Goal: Task Accomplishment & Management: Manage account settings

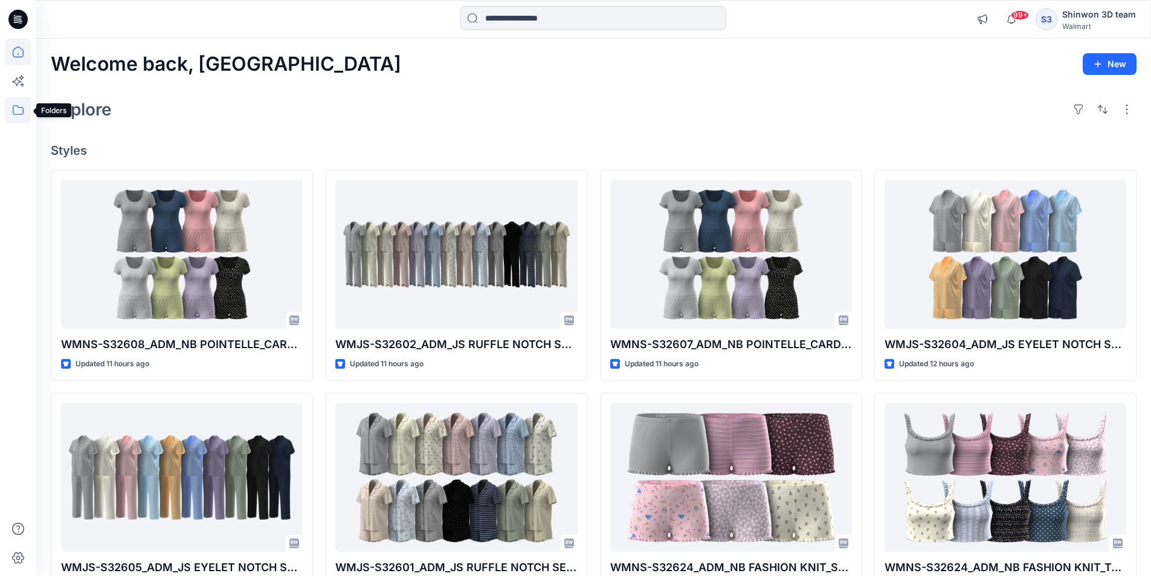
click at [26, 108] on icon at bounding box center [18, 110] width 27 height 27
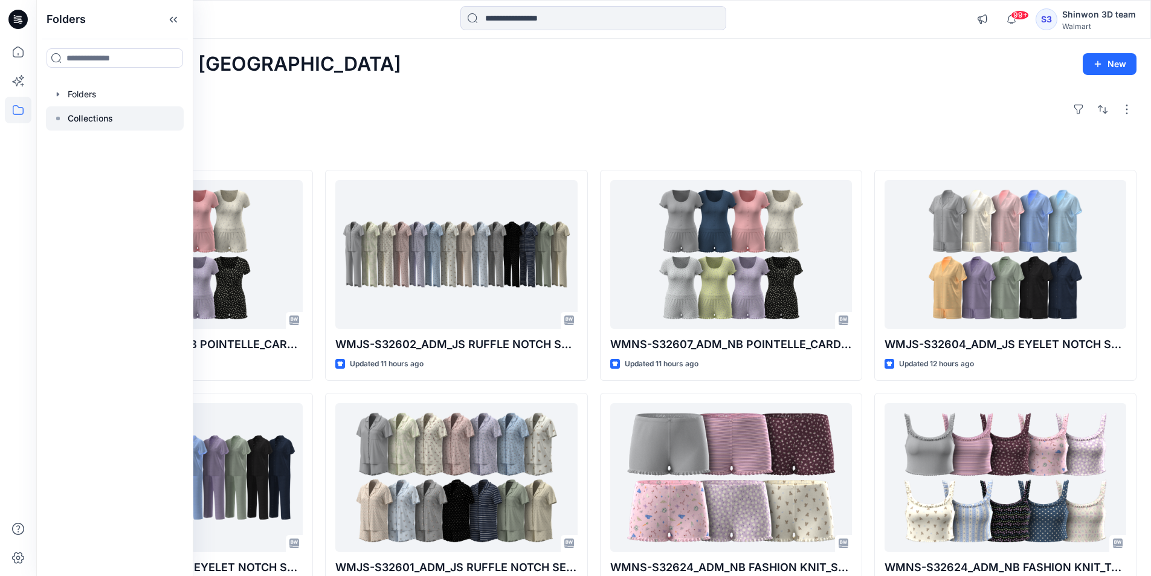
click at [98, 107] on div at bounding box center [115, 118] width 138 height 24
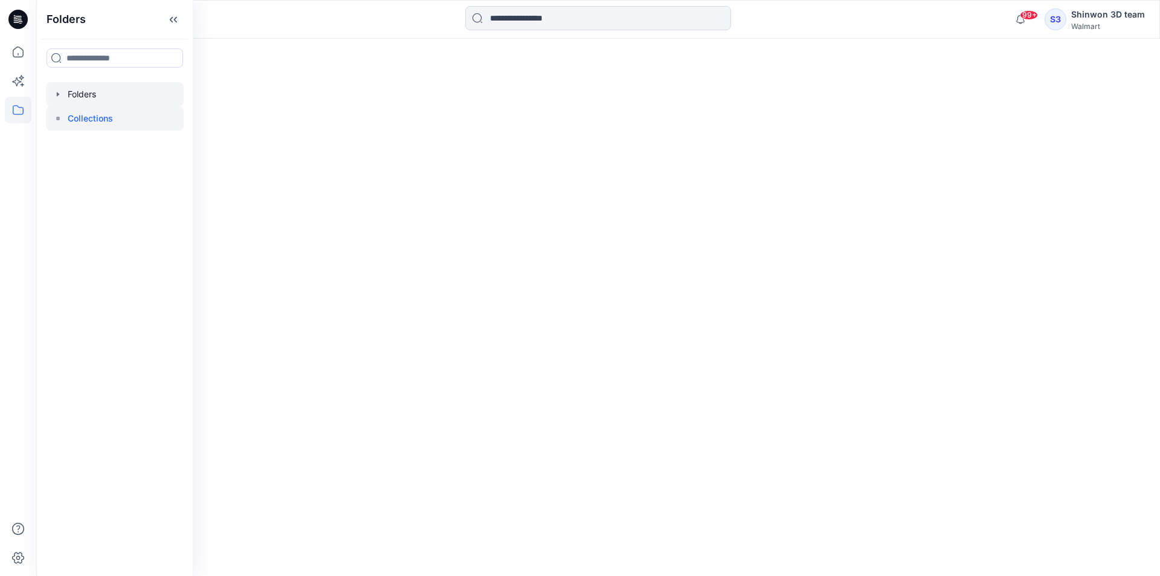
click at [102, 97] on div at bounding box center [115, 94] width 138 height 24
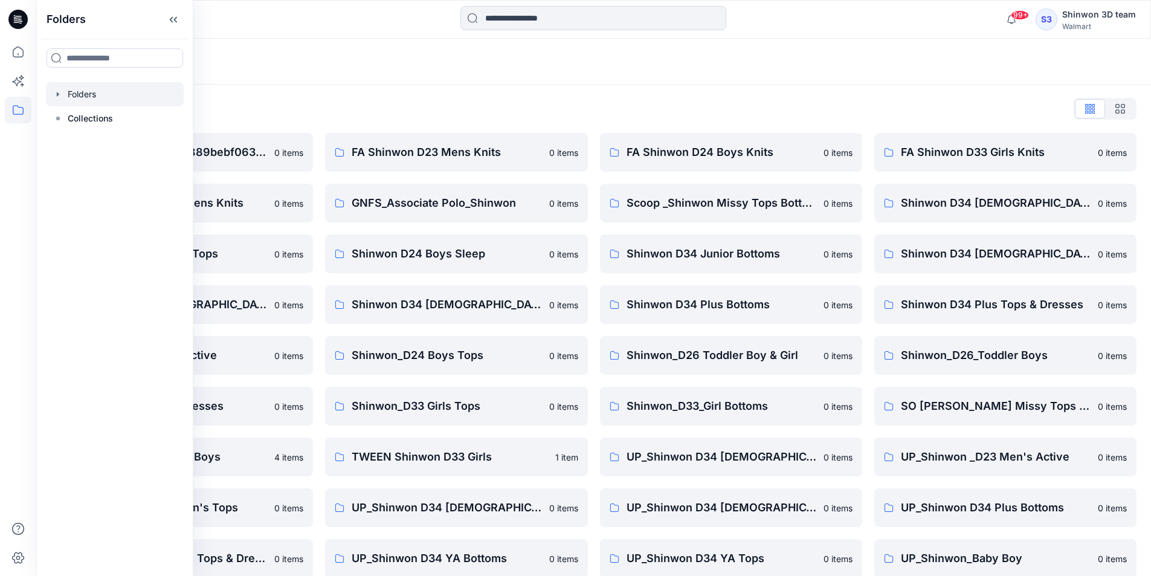
click at [599, 102] on div "Folders List" at bounding box center [594, 108] width 1086 height 19
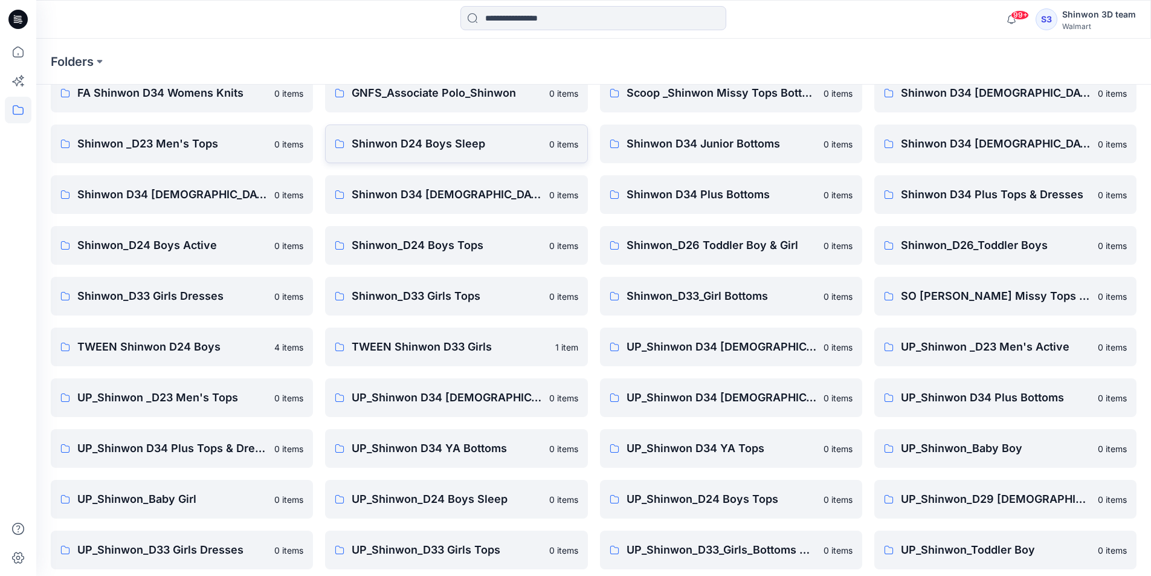
scroll to position [169, 0]
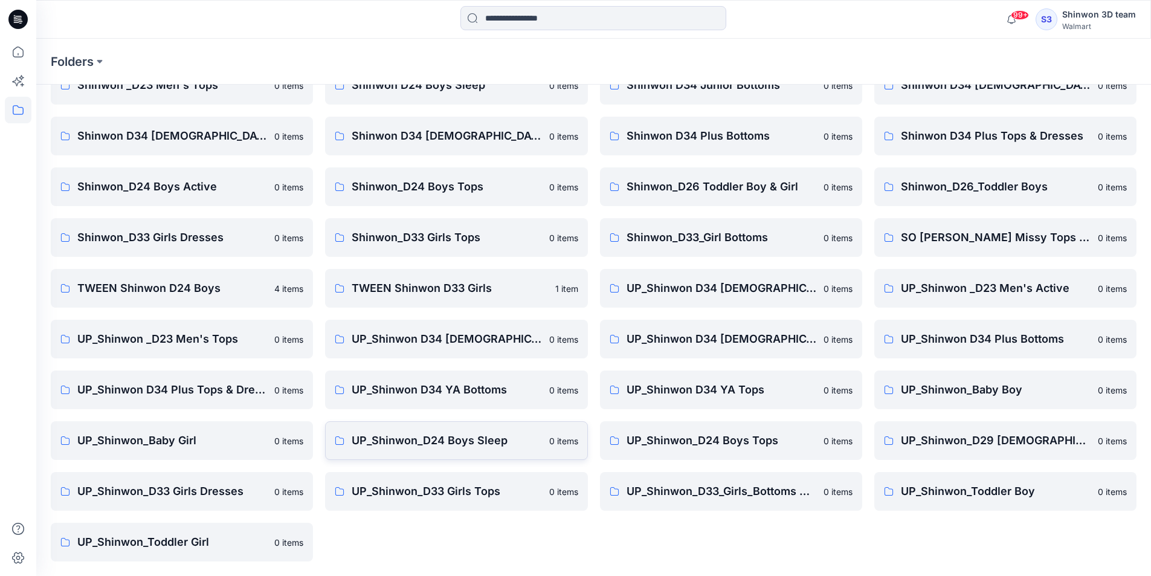
click at [509, 437] on p "UP_Shinwon_D24 Boys Sleep" at bounding box center [447, 440] width 190 height 17
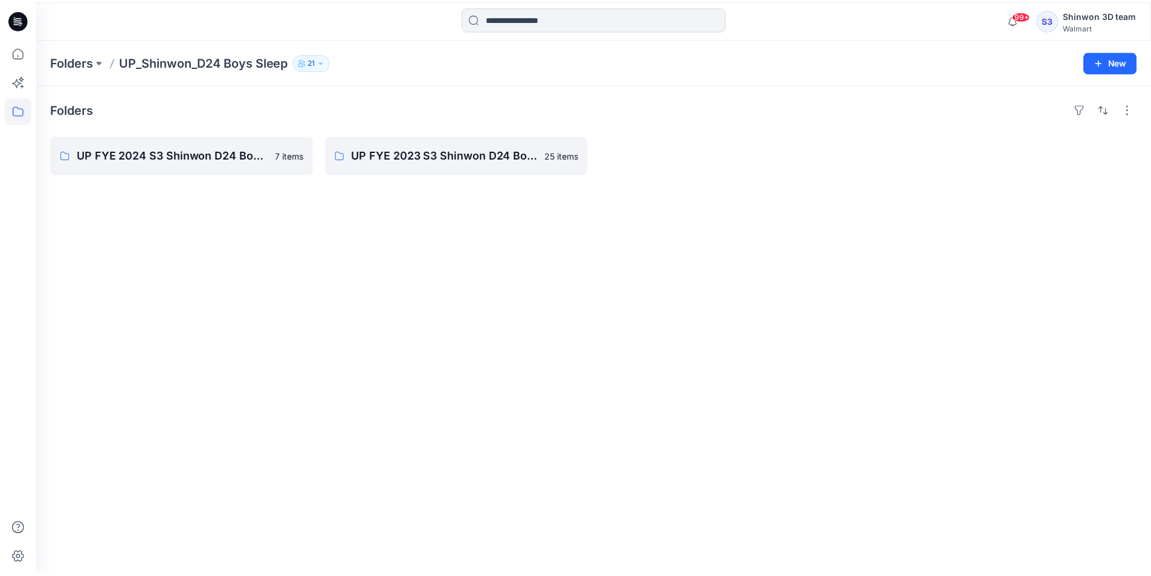
scroll to position [169, 0]
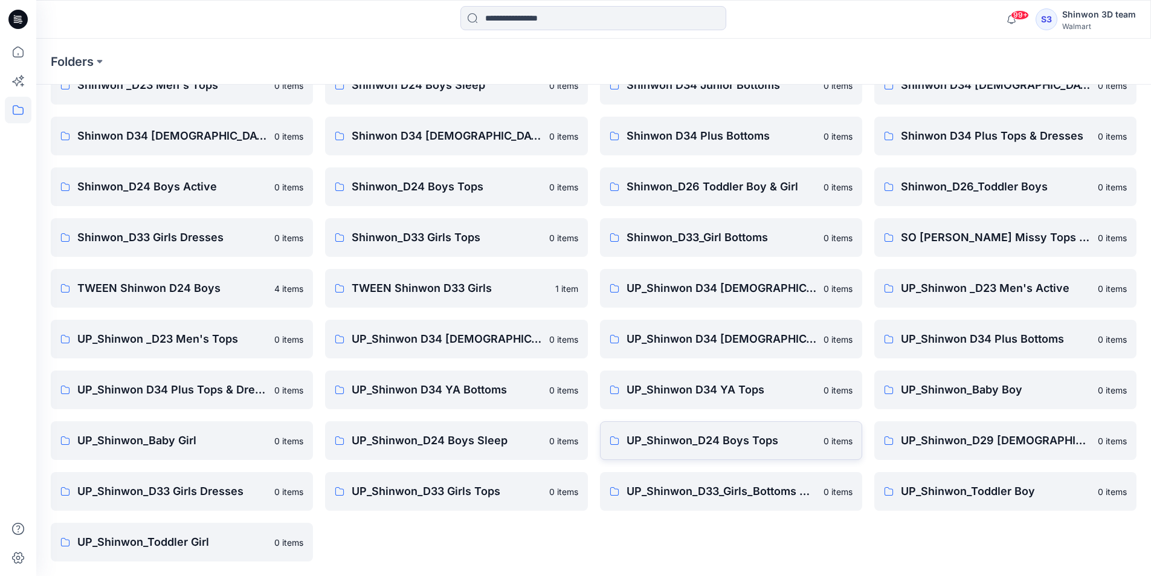
click at [776, 433] on p "UP_Shinwon_D24 Boys Tops" at bounding box center [721, 440] width 190 height 17
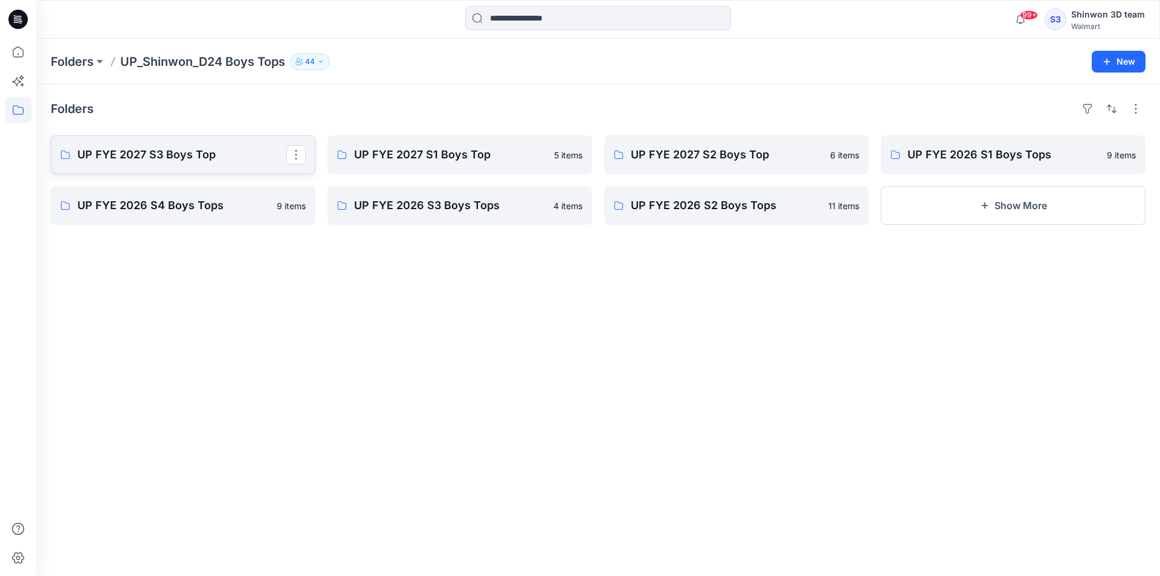
click at [231, 150] on p "UP FYE 2027 S3 Boys Top" at bounding box center [181, 154] width 209 height 17
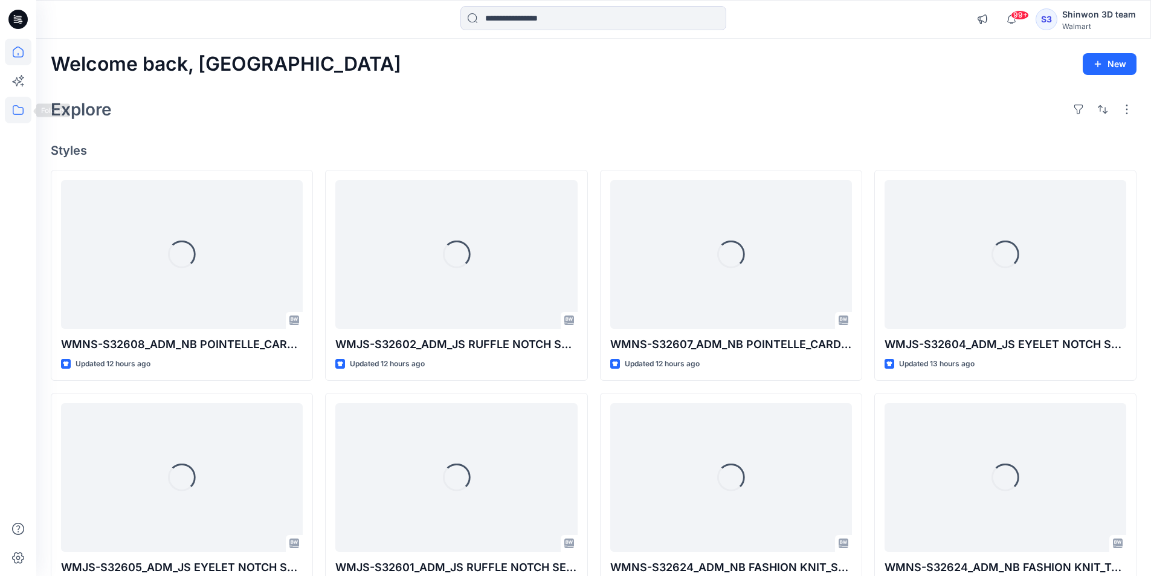
click at [17, 114] on icon at bounding box center [18, 110] width 27 height 27
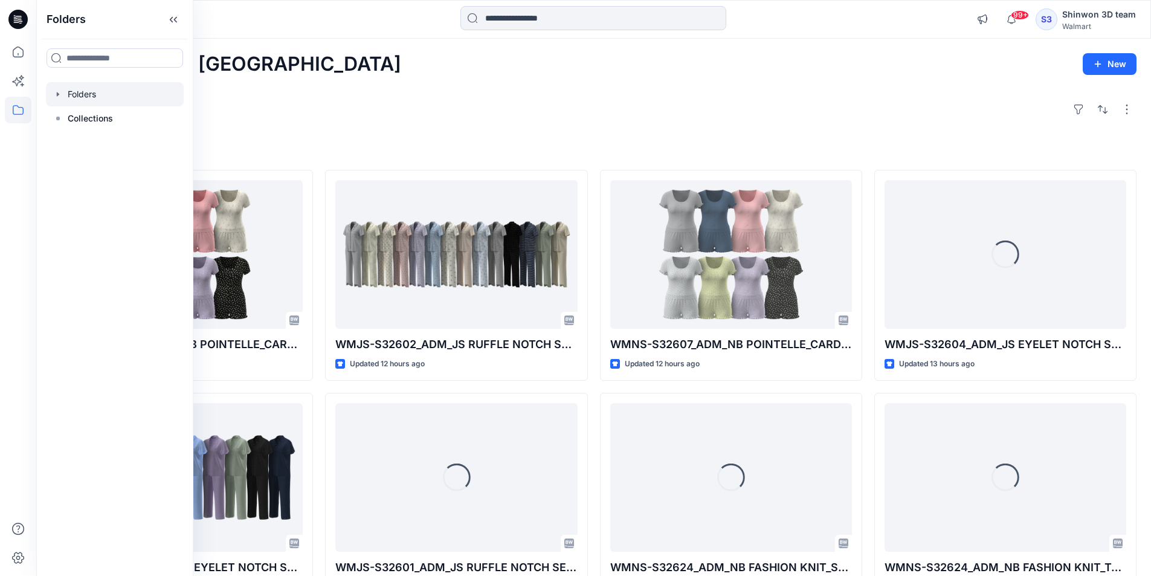
click at [124, 92] on div at bounding box center [115, 94] width 138 height 24
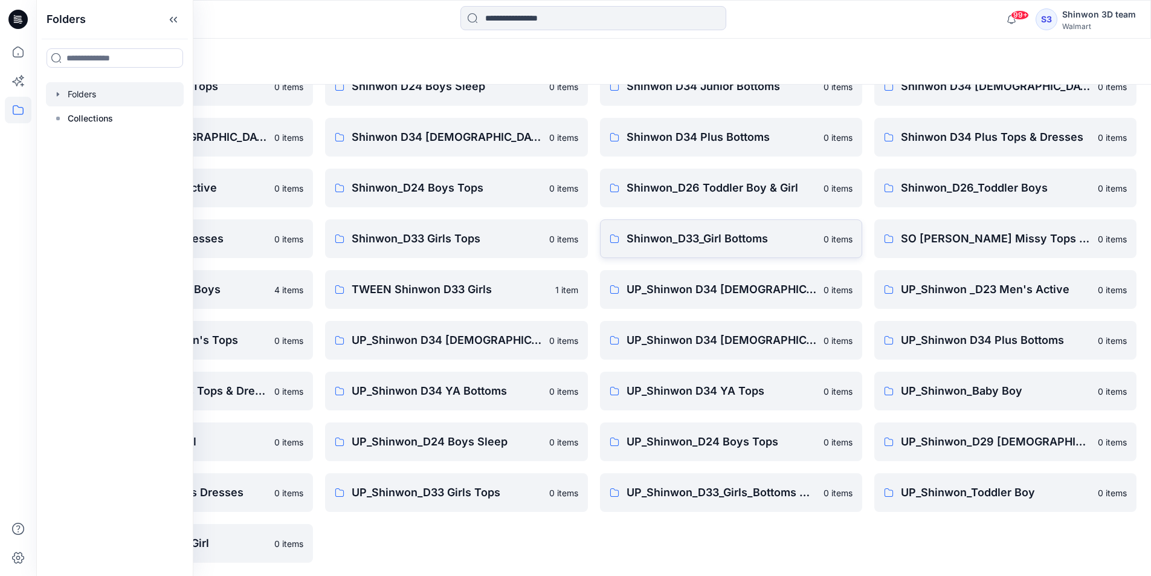
scroll to position [169, 0]
click at [782, 427] on link "UP_Shinwon_D24 Boys Tops 0 items" at bounding box center [731, 440] width 262 height 39
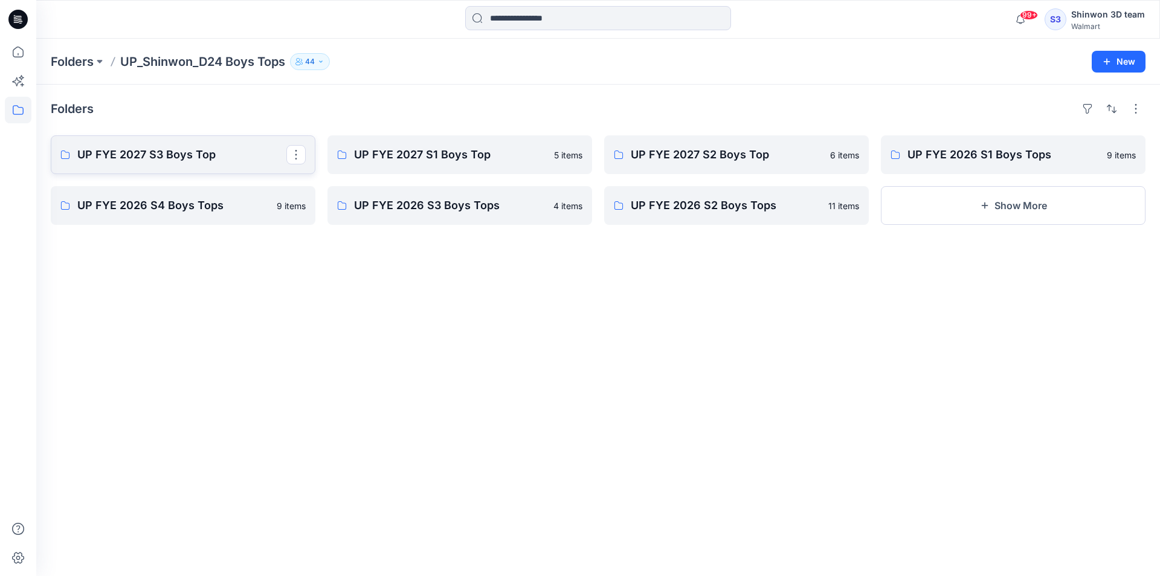
click at [242, 159] on p "UP FYE 2027 S3 Boys Top" at bounding box center [181, 154] width 209 height 17
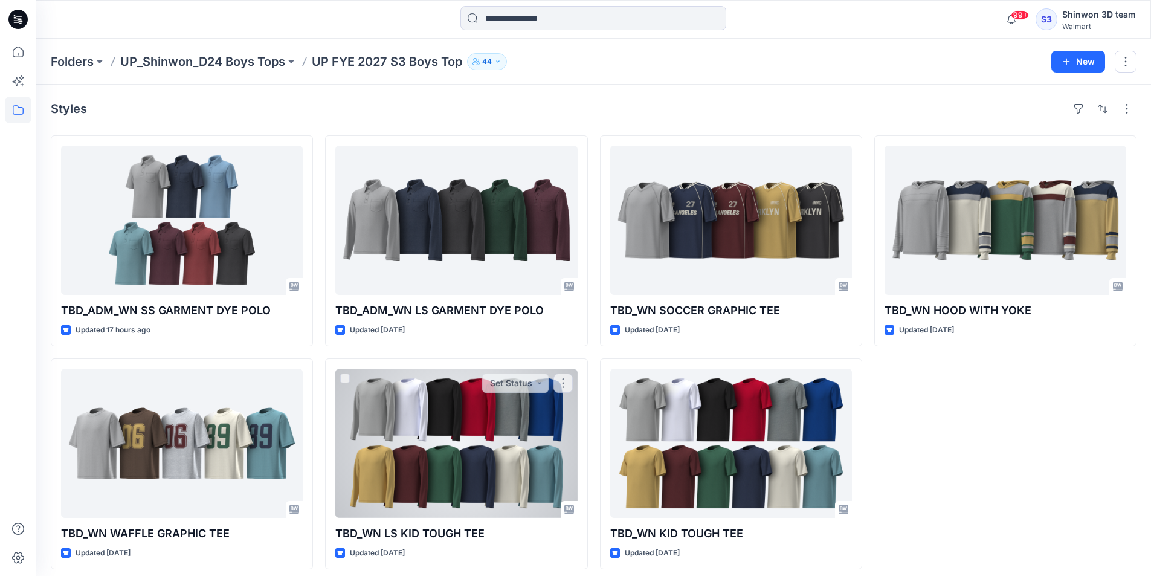
click at [492, 401] on div at bounding box center [456, 443] width 242 height 149
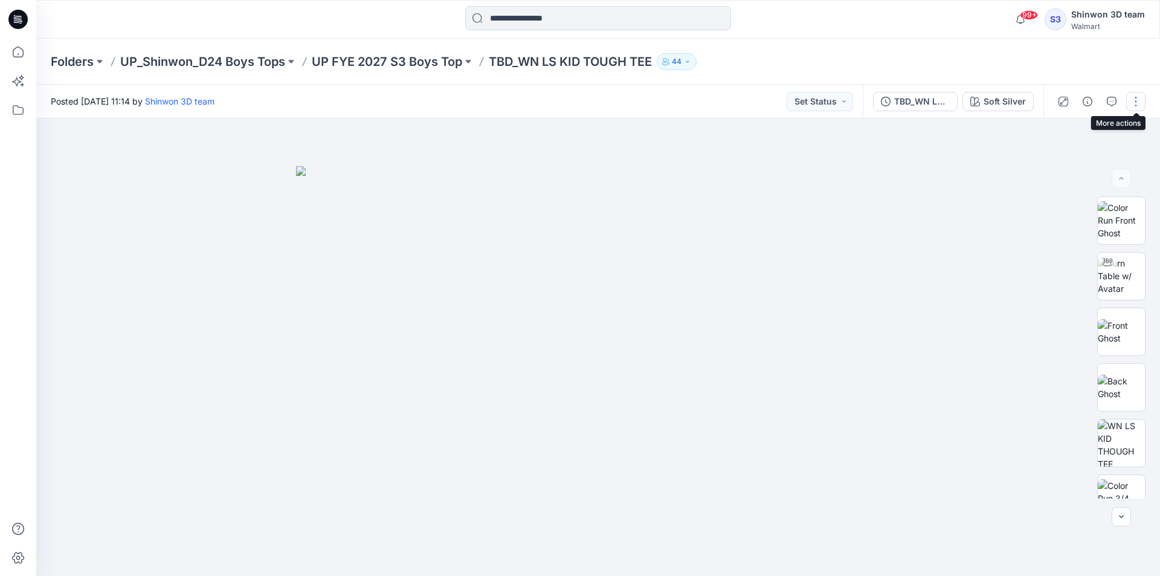
click at [1143, 104] on button "button" at bounding box center [1135, 101] width 19 height 19
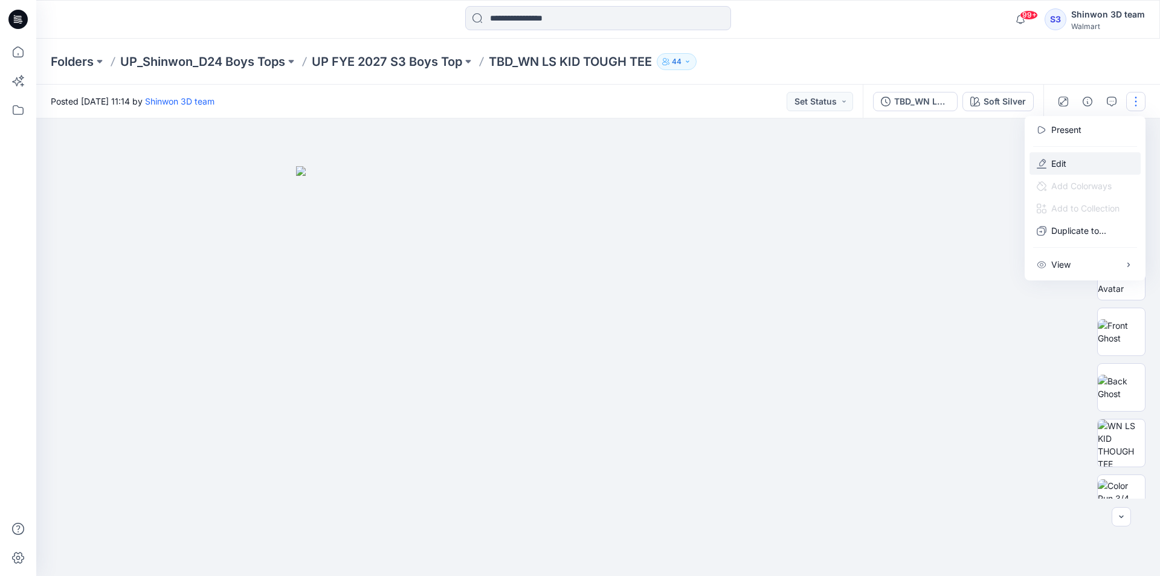
click at [1075, 159] on button "Edit" at bounding box center [1084, 163] width 111 height 22
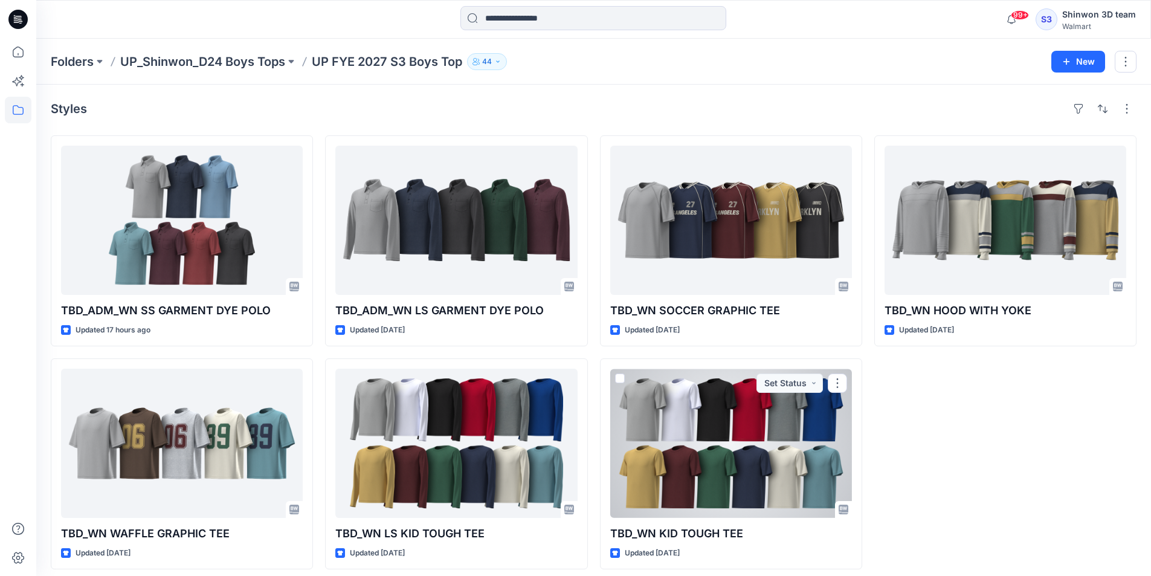
click at [749, 465] on div at bounding box center [731, 443] width 242 height 149
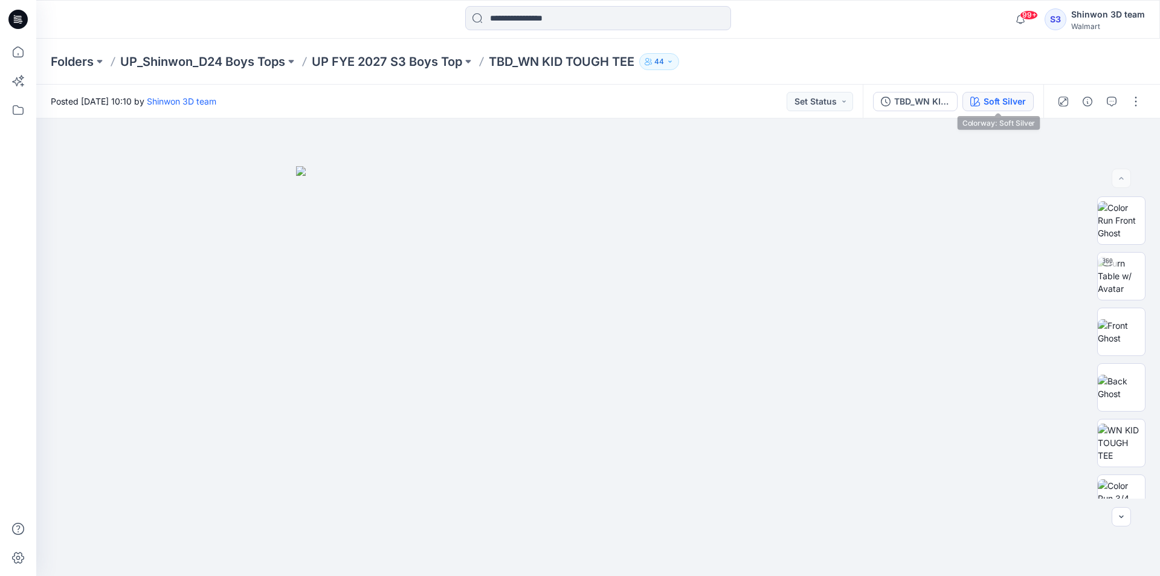
click at [988, 105] on div "Soft Silver" at bounding box center [1005, 101] width 42 height 13
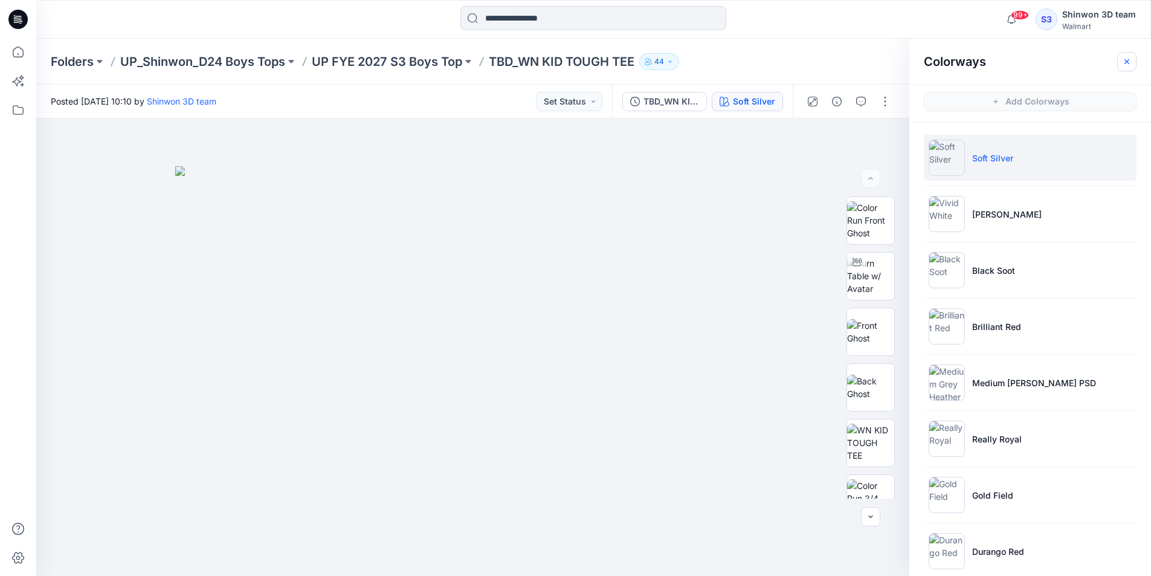
click at [1121, 62] on button "button" at bounding box center [1126, 61] width 19 height 19
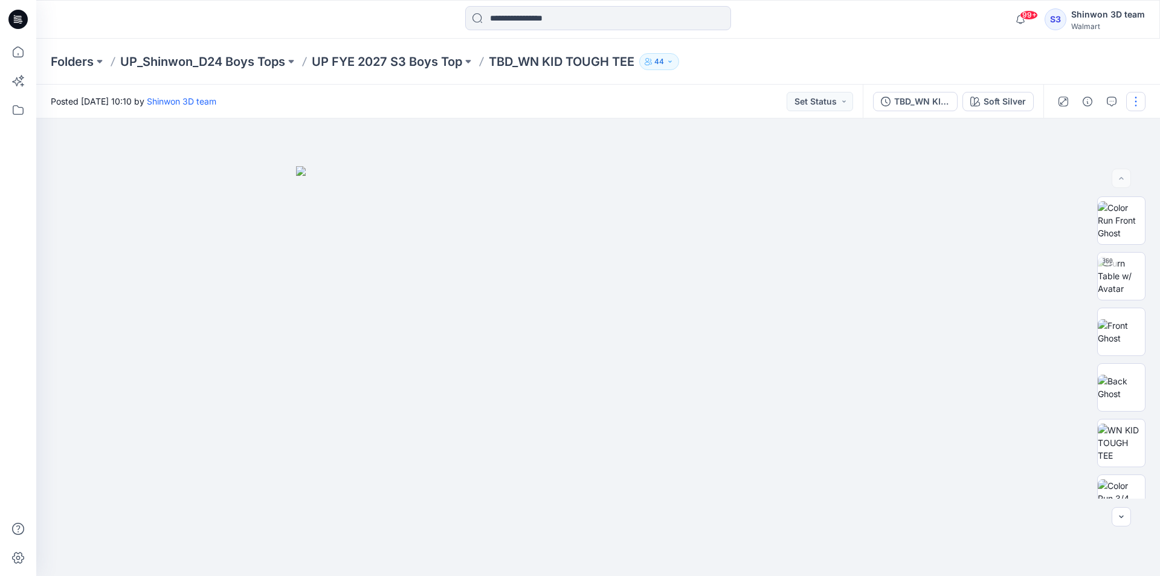
click at [1141, 108] on button "button" at bounding box center [1135, 101] width 19 height 19
click at [1084, 159] on button "Edit" at bounding box center [1084, 163] width 111 height 22
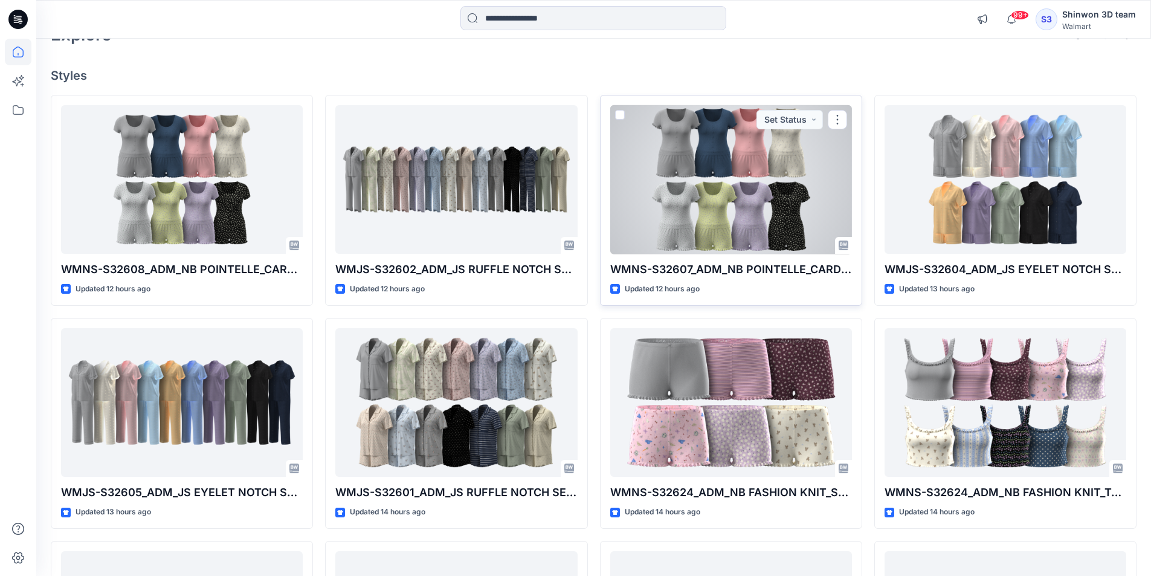
scroll to position [121, 0]
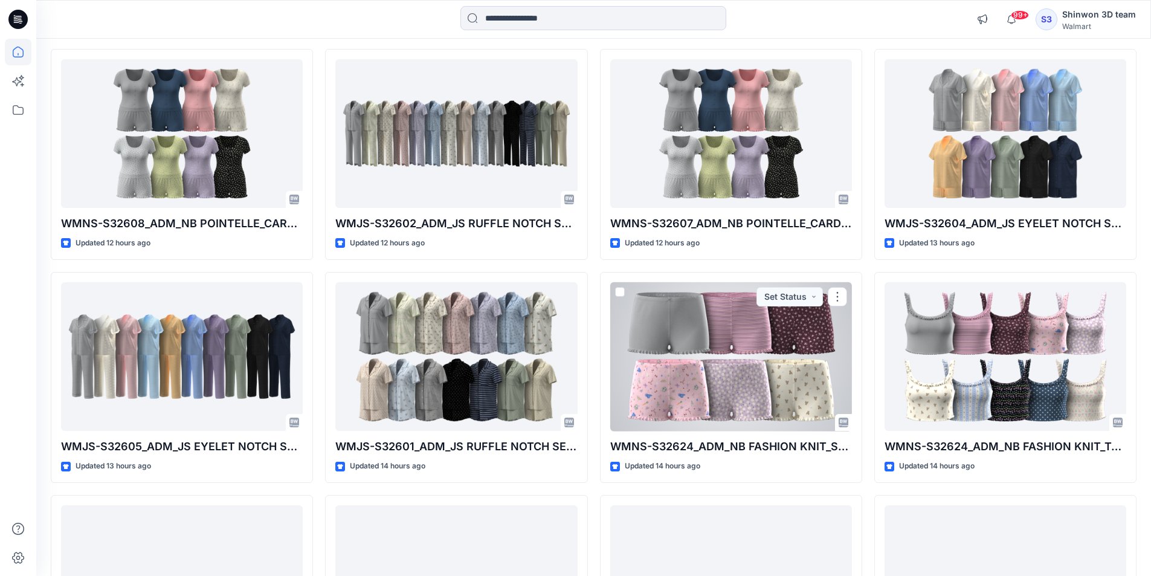
click at [753, 338] on div at bounding box center [731, 356] width 242 height 149
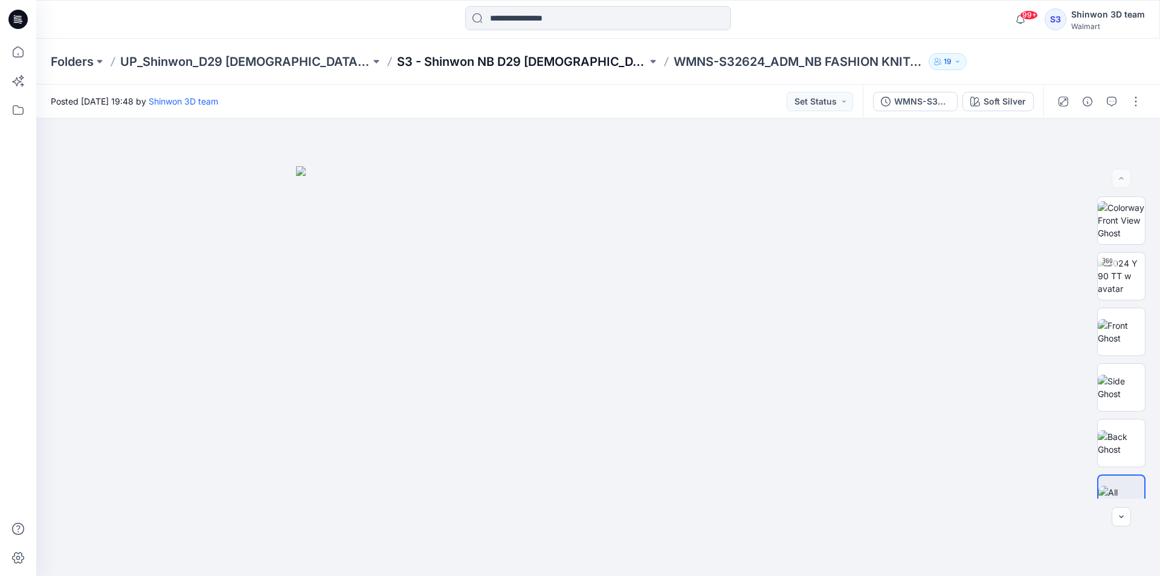
click at [543, 66] on p "S3 - Shinwon NB D29 [DEMOGRAPHIC_DATA] Sleepwear" at bounding box center [522, 61] width 250 height 17
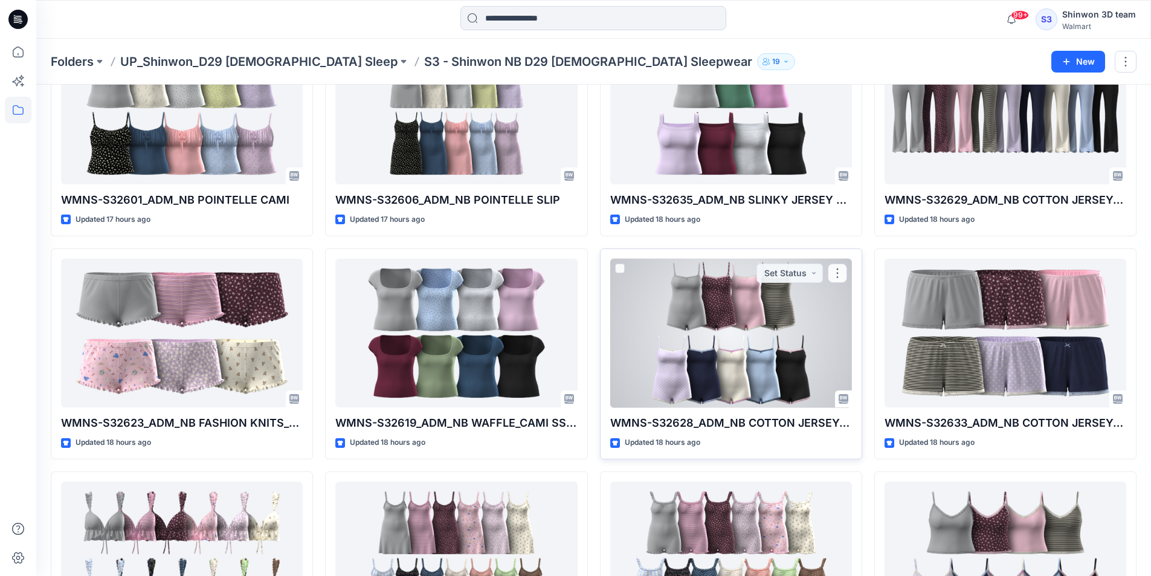
scroll to position [785, 0]
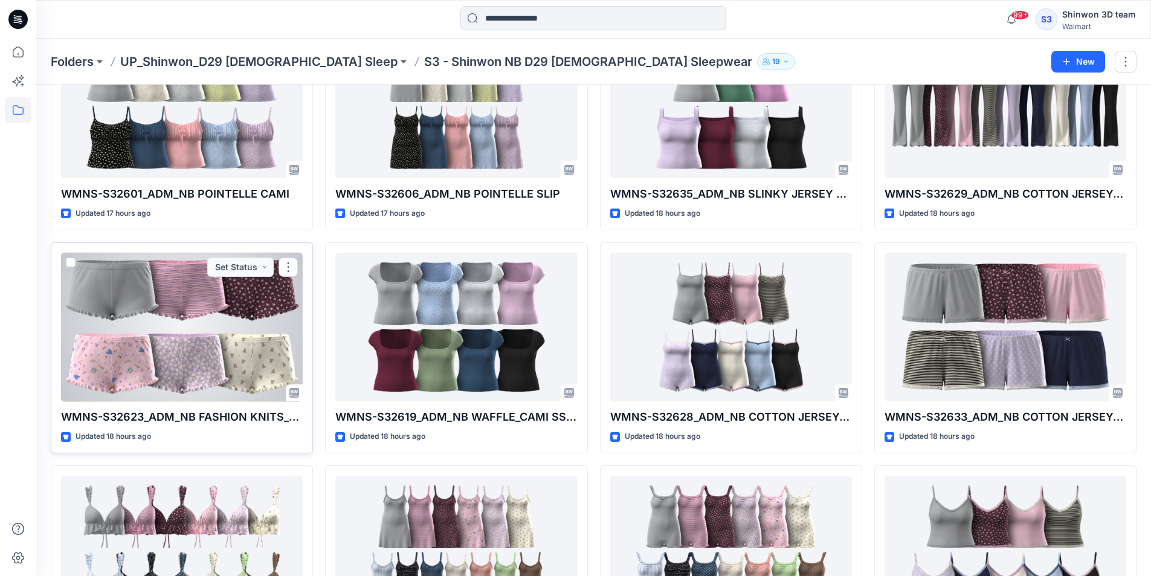
click at [210, 352] on div at bounding box center [182, 327] width 242 height 149
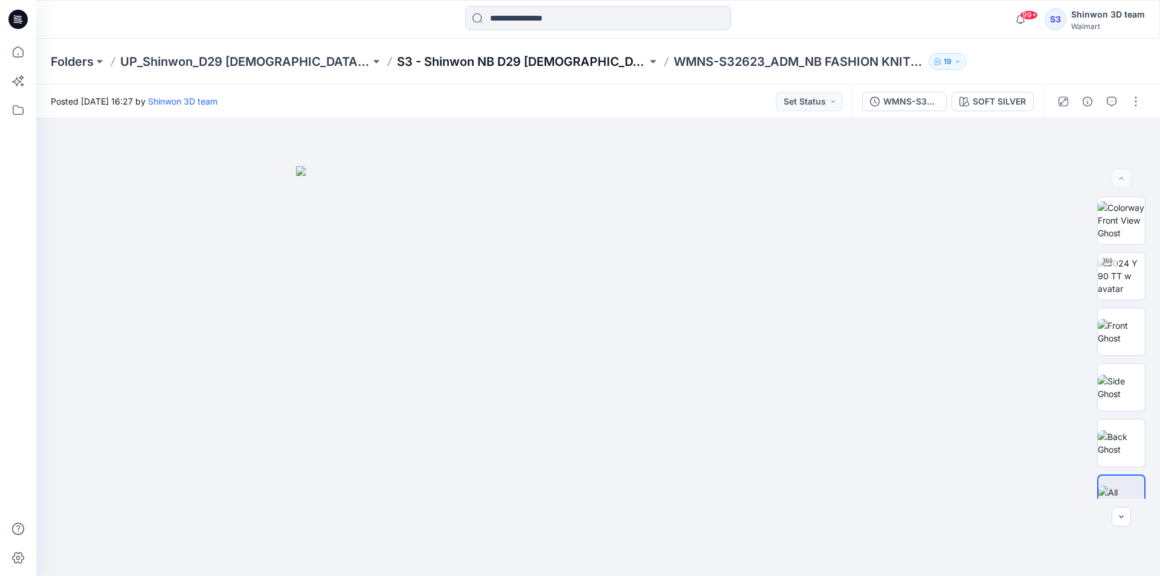
click at [531, 60] on p "S3 - Shinwon NB D29 Ladies Sleepwear" at bounding box center [522, 61] width 250 height 17
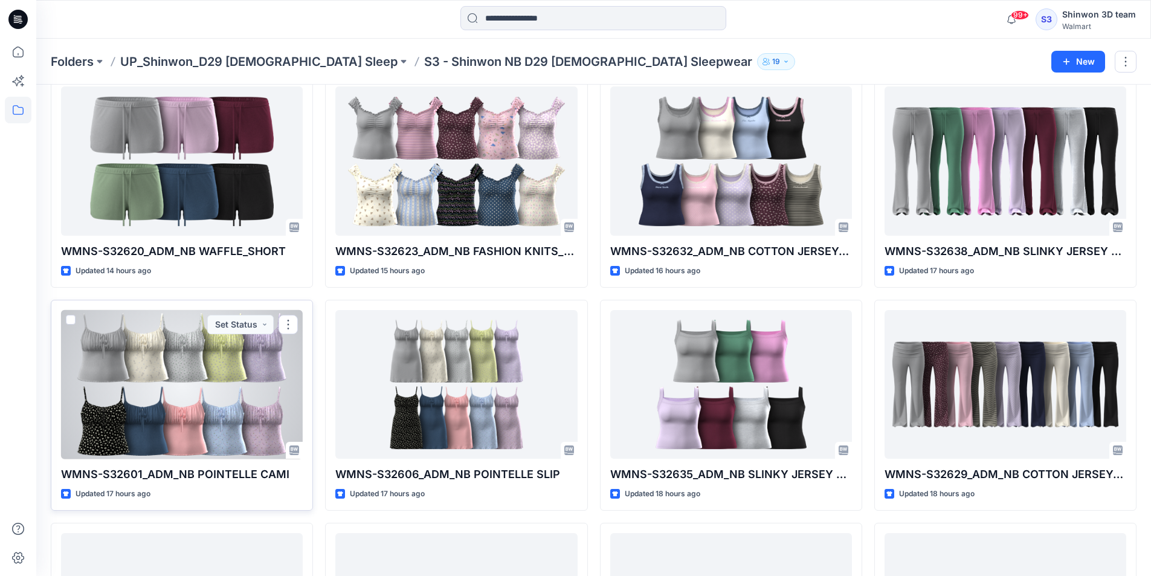
scroll to position [483, 0]
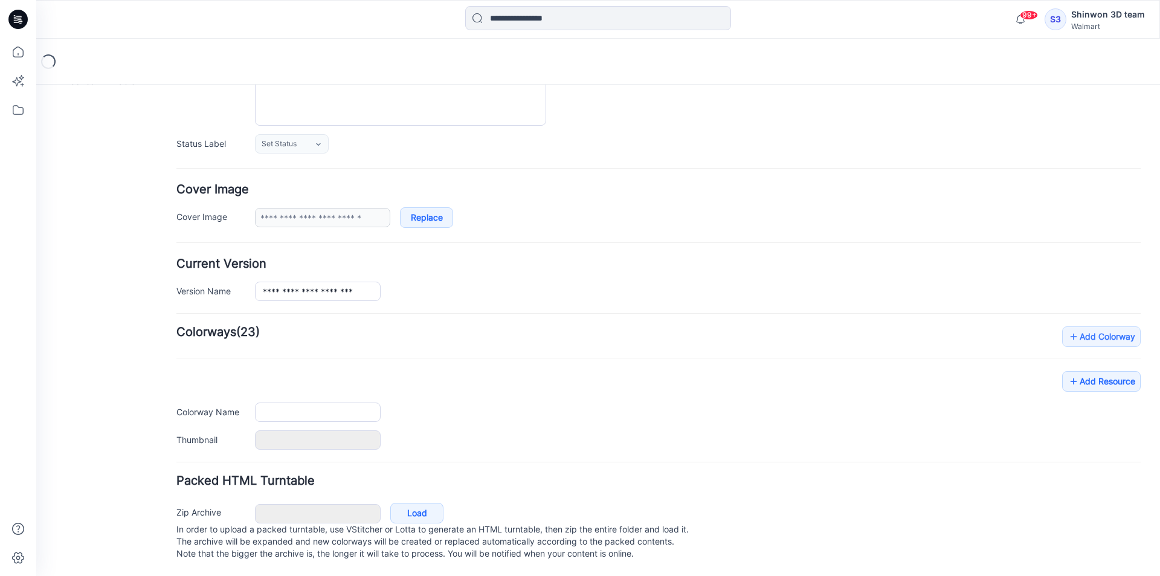
type input "**********"
type textarea "**********"
type input "**********"
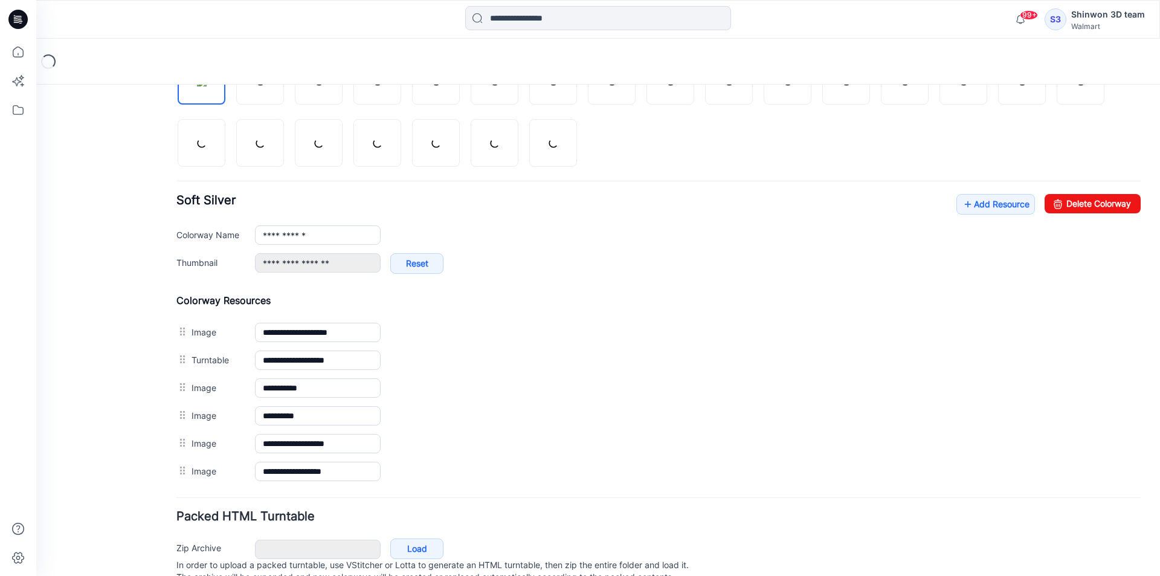
scroll to position [208, 0]
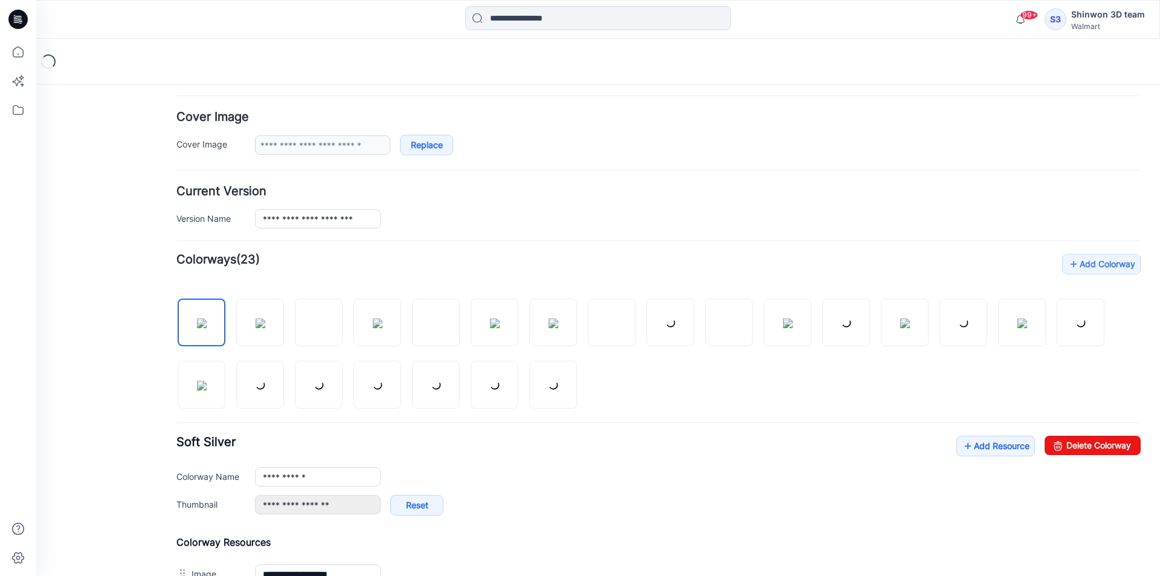
click at [232, 313] on div at bounding box center [658, 347] width 964 height 124
click at [265, 324] on img at bounding box center [261, 323] width 10 height 10
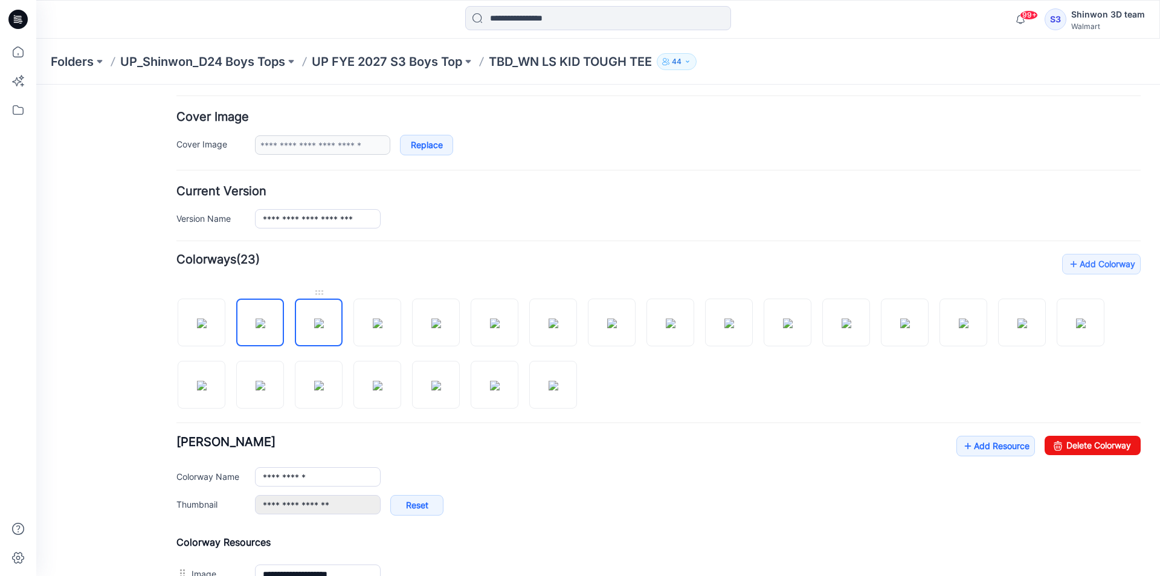
click at [319, 319] on img at bounding box center [319, 323] width 10 height 10
click at [791, 318] on img at bounding box center [788, 323] width 10 height 10
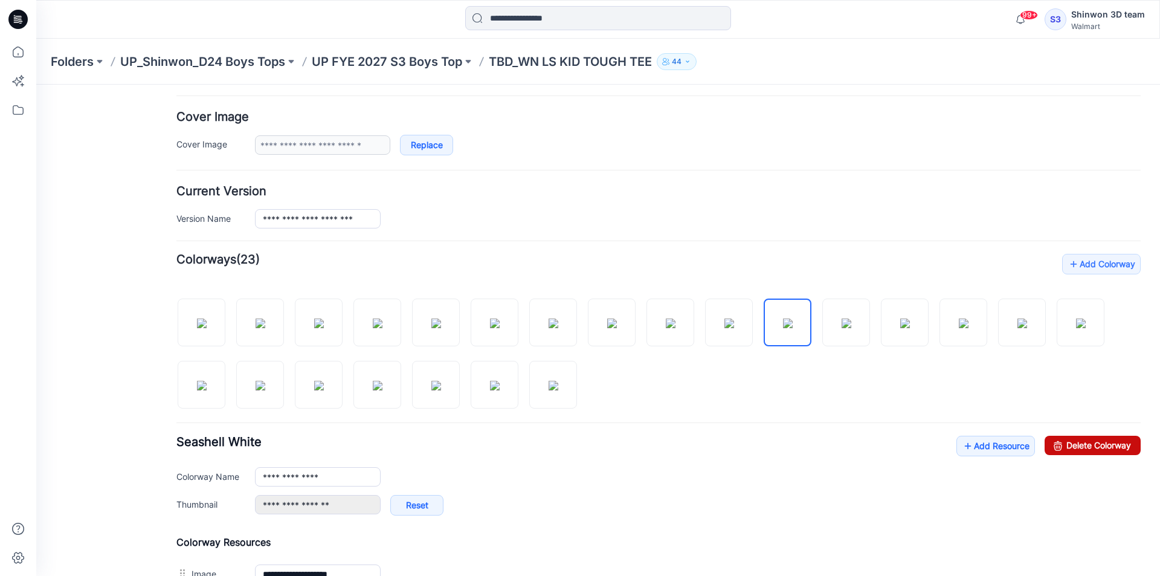
click at [1118, 437] on link "Delete Colorway" at bounding box center [1093, 445] width 96 height 19
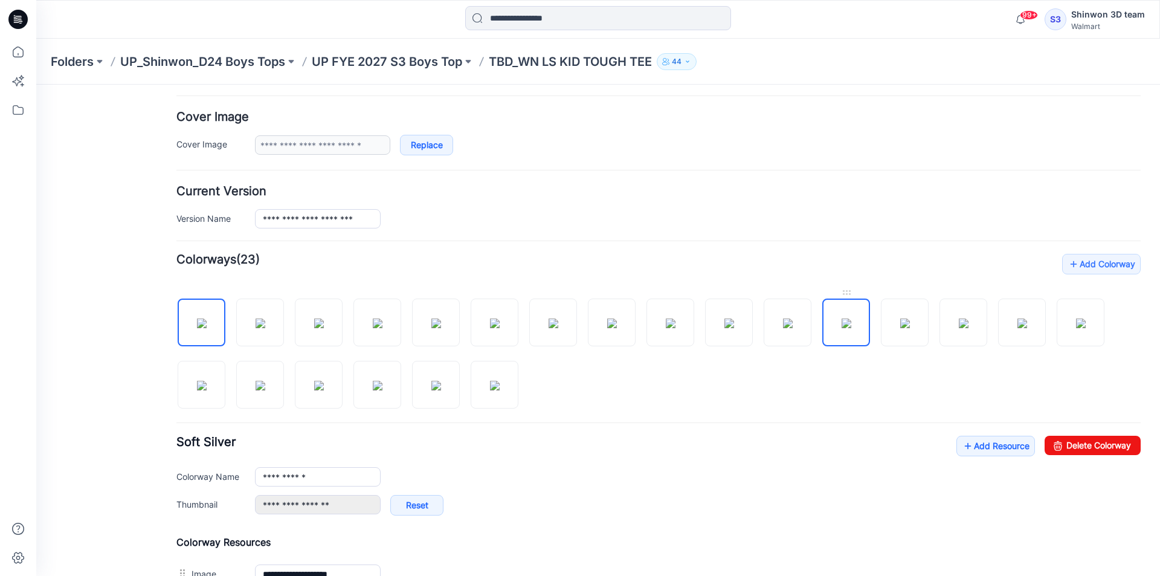
click at [851, 324] on img at bounding box center [847, 323] width 10 height 10
click at [1066, 456] on div "**********" at bounding box center [658, 482] width 964 height 92
click at [1078, 443] on link "Delete Colorway" at bounding box center [1093, 445] width 96 height 19
click at [910, 328] on img at bounding box center [905, 323] width 10 height 10
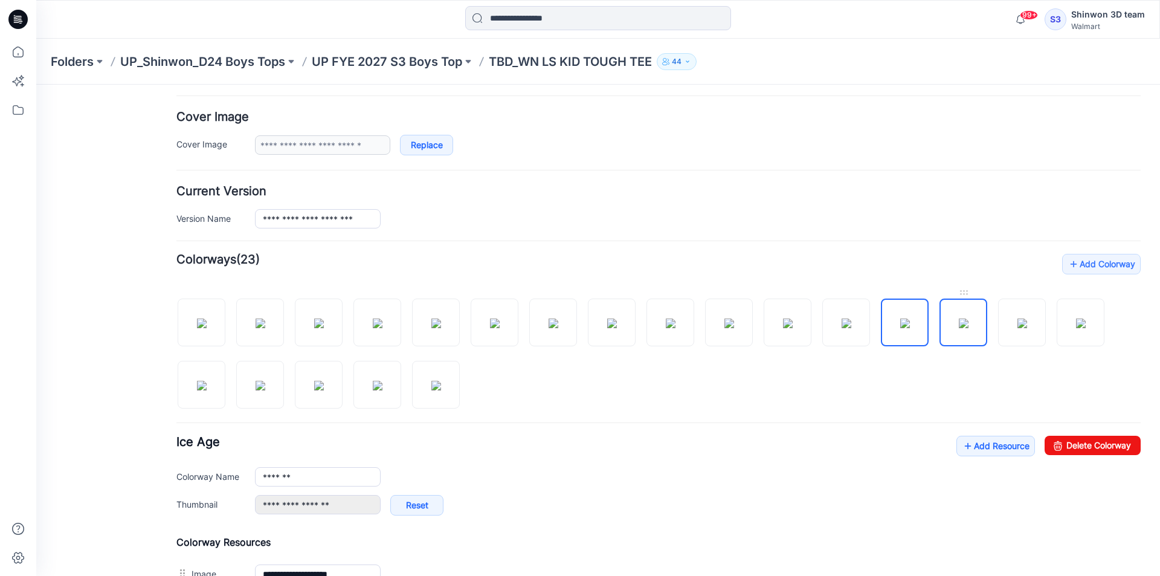
click at [959, 328] on img at bounding box center [964, 323] width 10 height 10
drag, startPoint x: 924, startPoint y: 333, endPoint x: 946, endPoint y: 341, distance: 22.9
click at [910, 328] on img at bounding box center [905, 323] width 10 height 10
click at [1061, 437] on link "Delete Colorway" at bounding box center [1093, 445] width 96 height 19
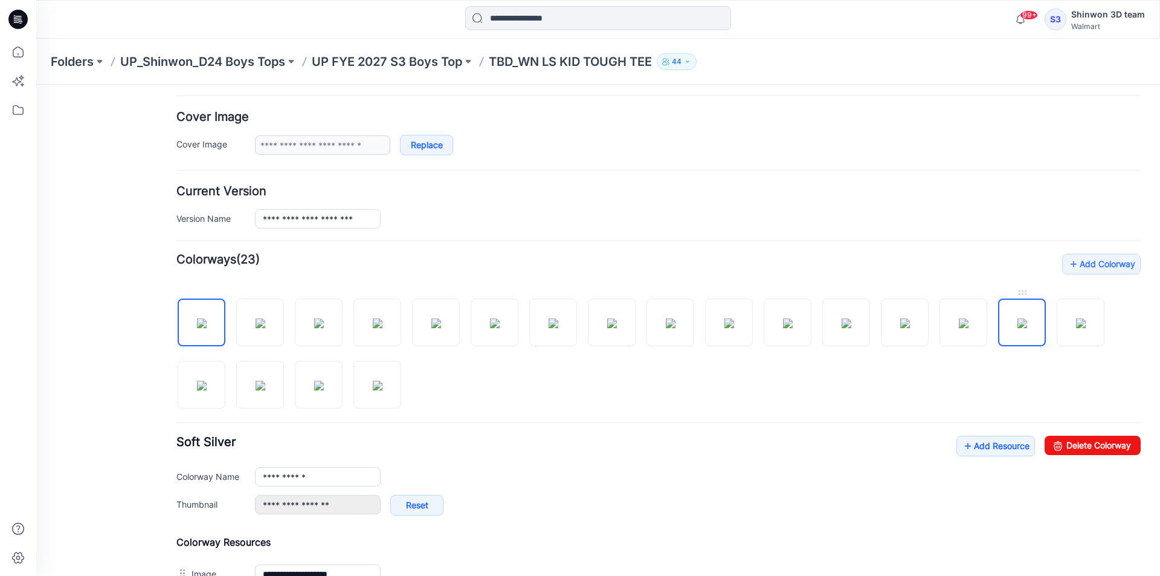
click at [1023, 323] on img at bounding box center [1022, 323] width 10 height 10
click at [968, 328] on img at bounding box center [964, 323] width 10 height 10
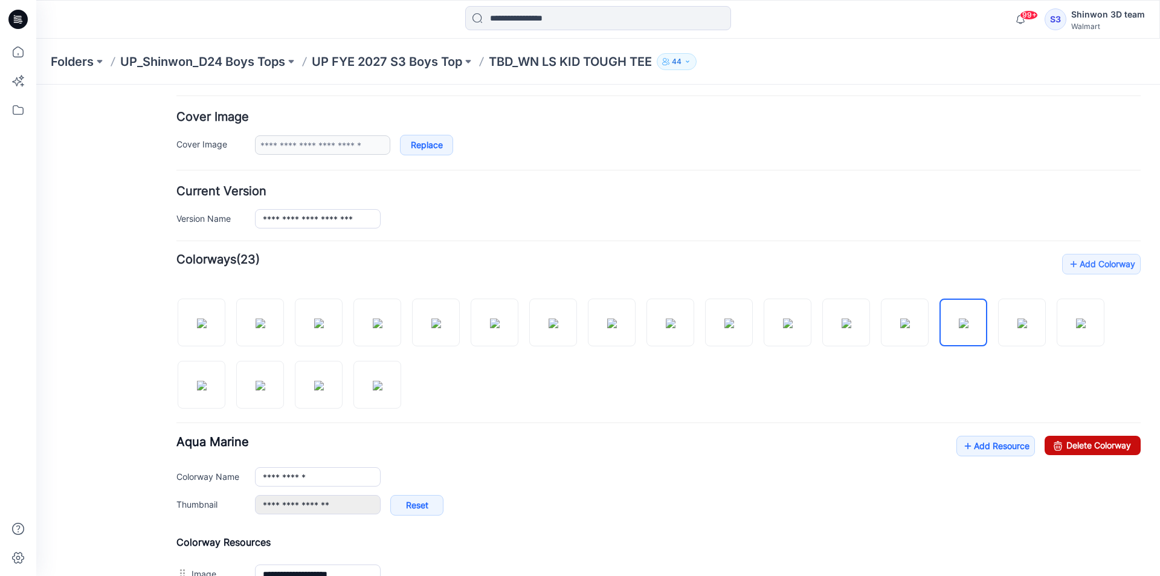
click at [1090, 453] on link "Delete Colorway" at bounding box center [1093, 445] width 96 height 19
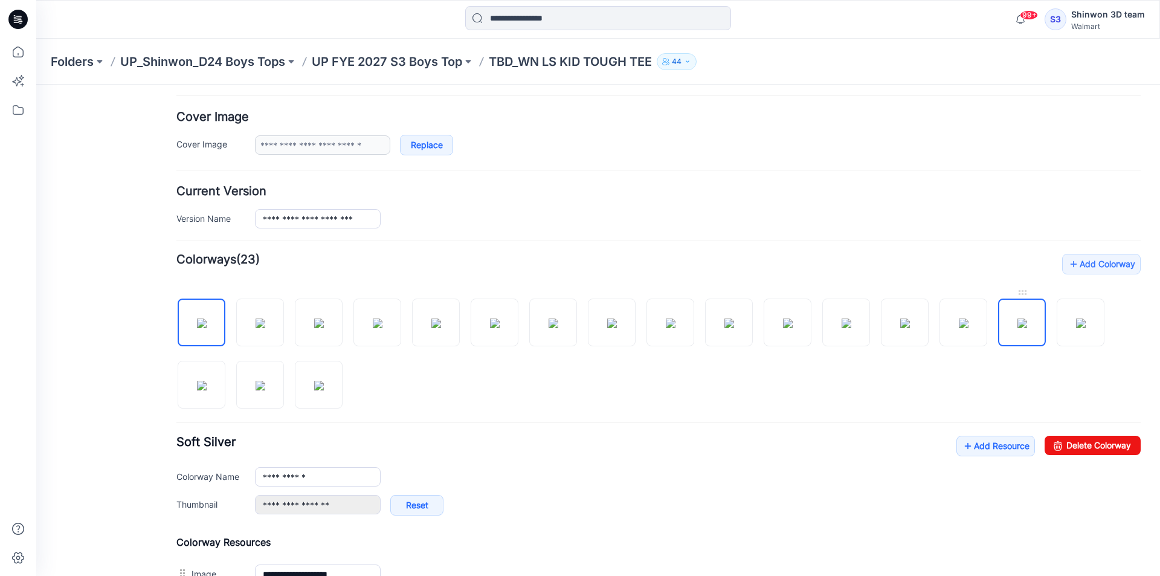
click at [1020, 328] on img at bounding box center [1022, 323] width 10 height 10
click at [1070, 445] on link "Delete Colorway" at bounding box center [1093, 445] width 96 height 19
click at [968, 328] on img at bounding box center [964, 323] width 10 height 10
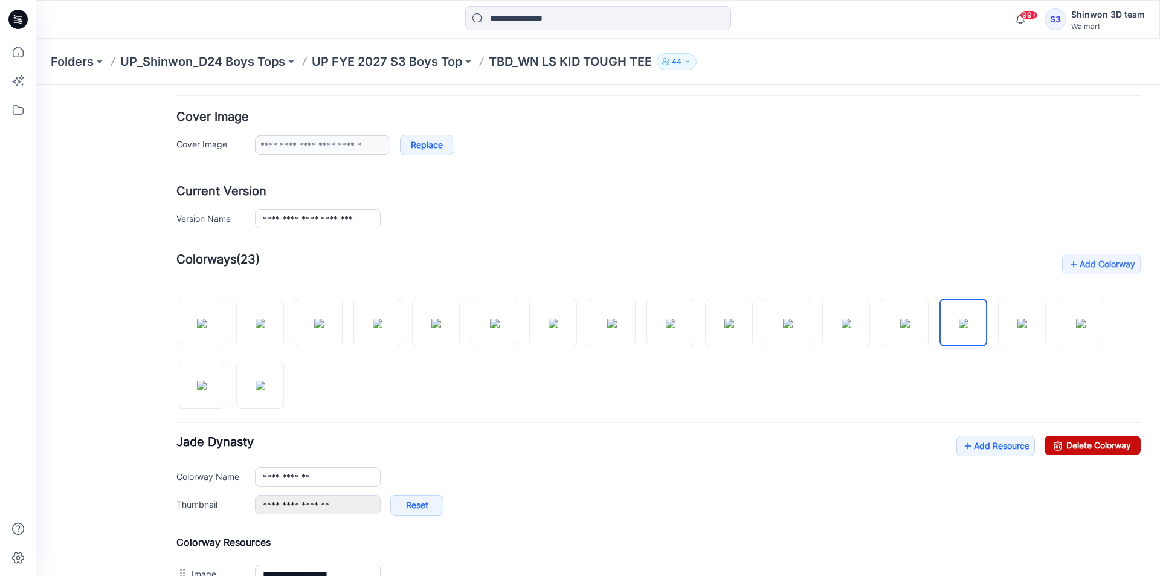
click at [1103, 445] on link "Delete Colorway" at bounding box center [1093, 445] width 96 height 19
type input "**********"
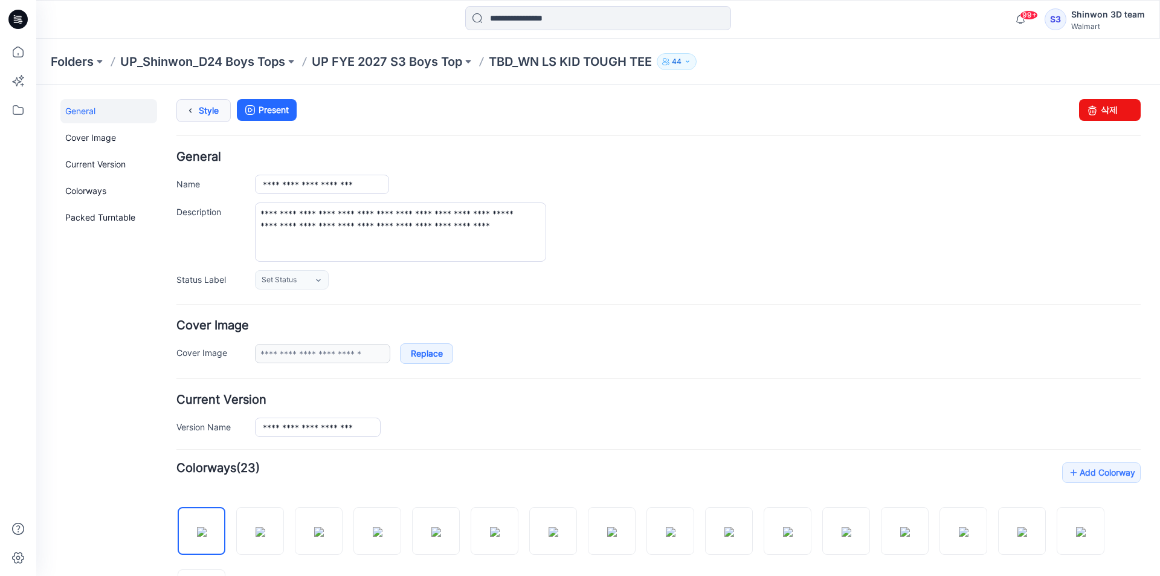
click at [224, 114] on link "Style" at bounding box center [203, 110] width 54 height 23
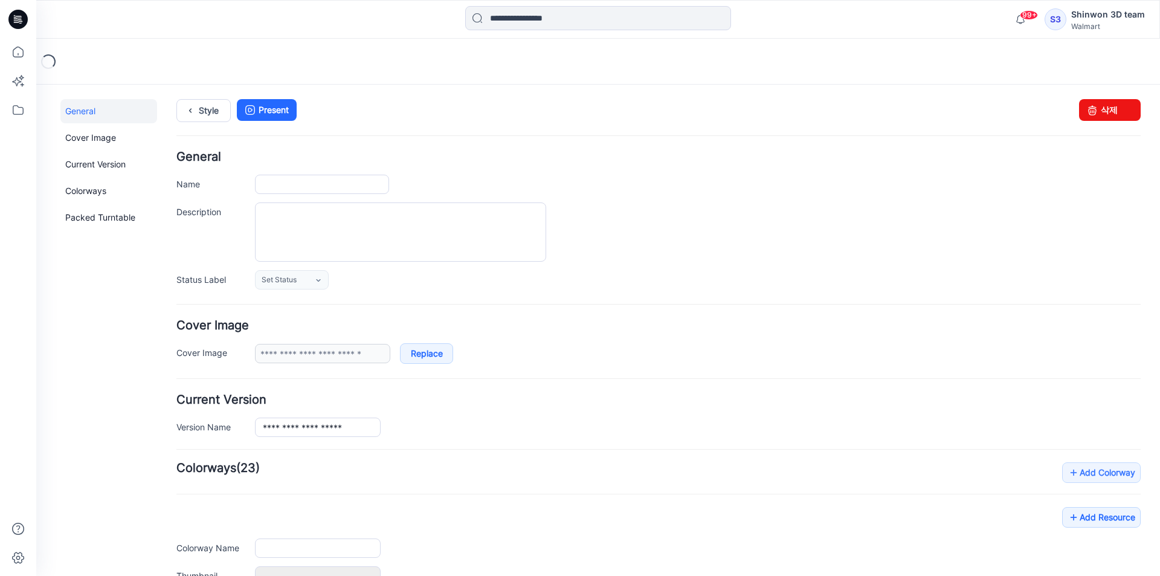
type input "**********"
type textarea "**********"
type input "**********"
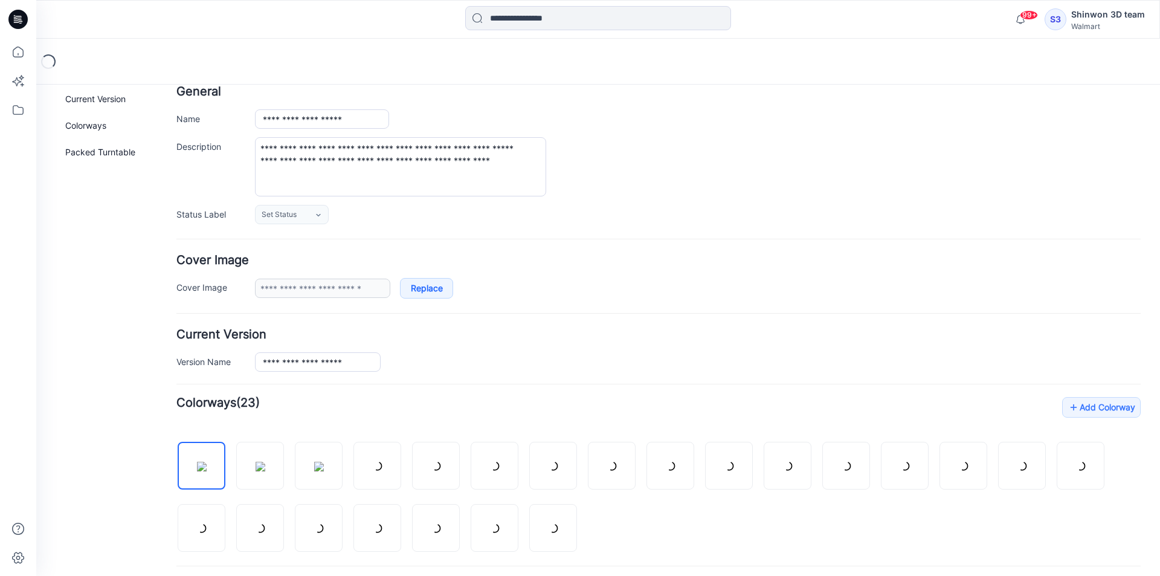
scroll to position [121, 0]
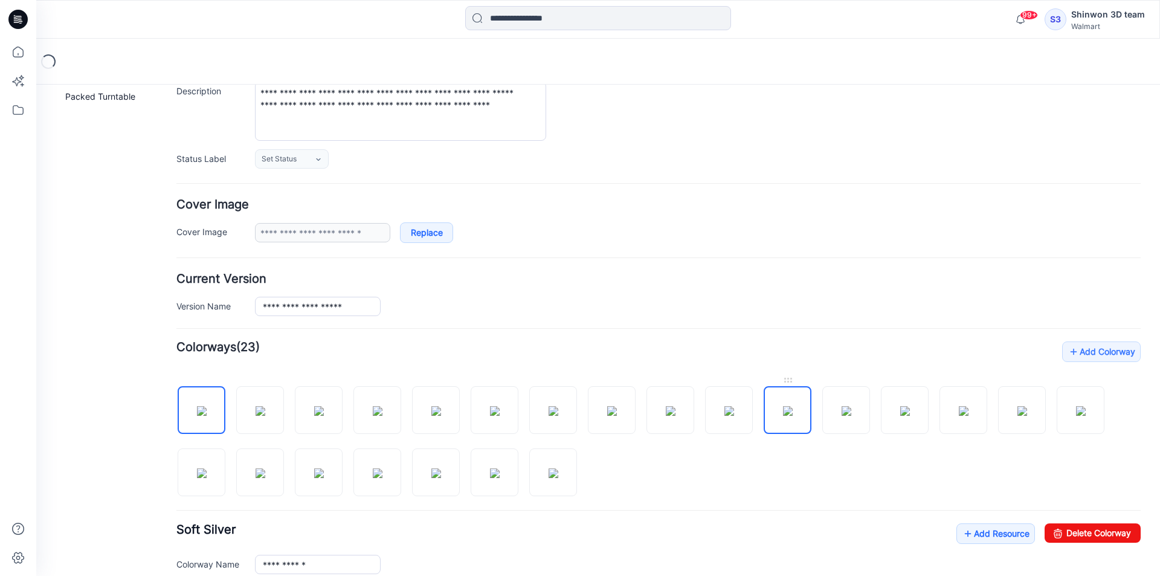
click at [793, 411] on img at bounding box center [788, 411] width 10 height 10
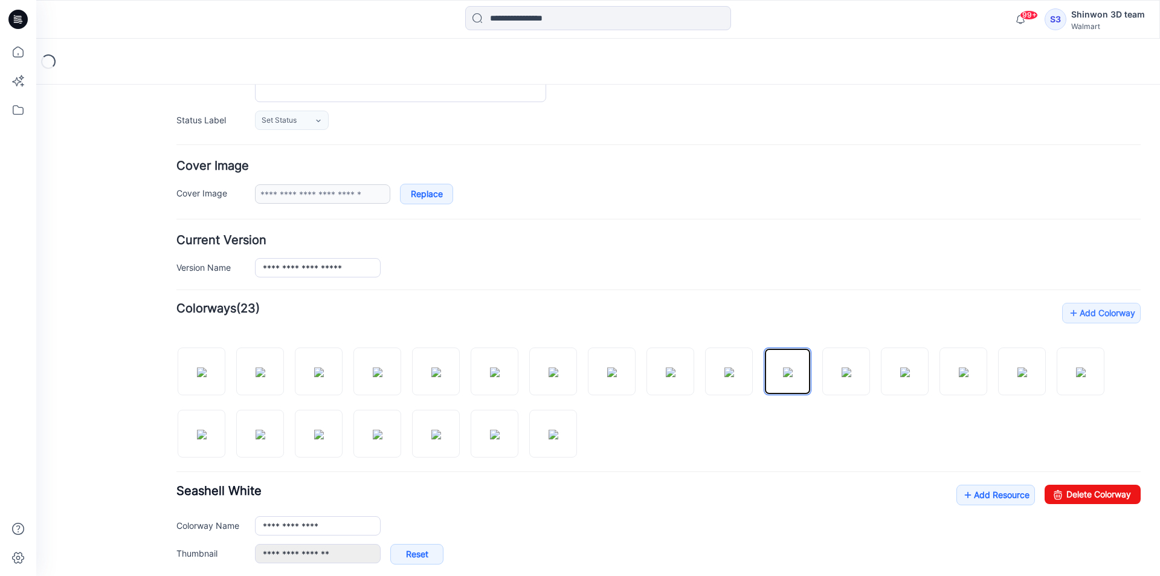
scroll to position [181, 0]
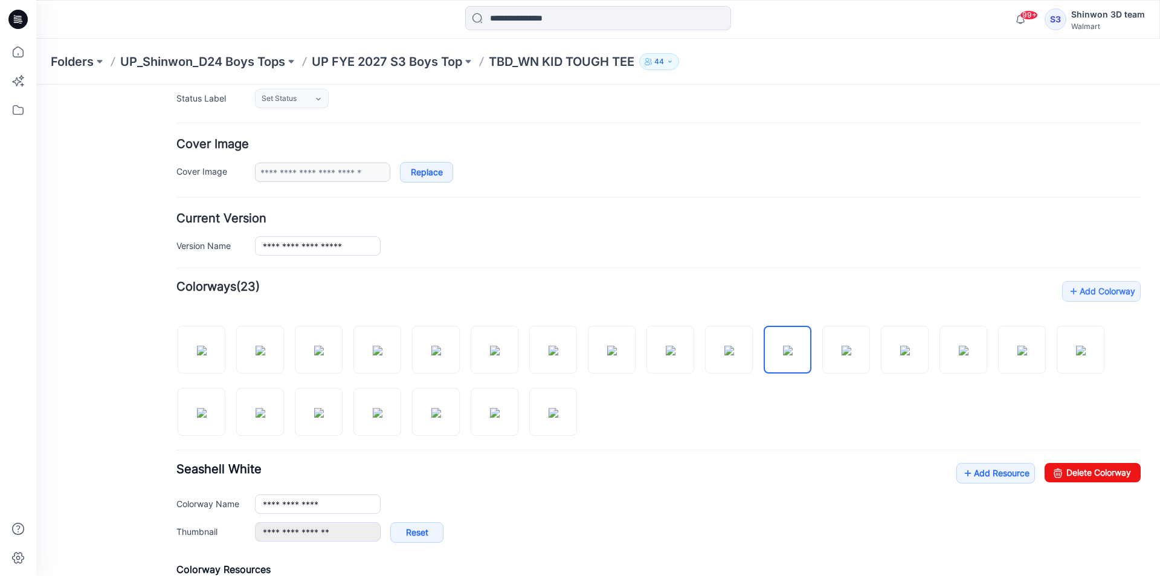
click at [1054, 462] on div "Add Colorway Colorways (23)" at bounding box center [658, 503] width 964 height 445
click at [1057, 466] on link "Delete Colorway" at bounding box center [1093, 472] width 96 height 19
click at [907, 355] on img at bounding box center [905, 351] width 10 height 10
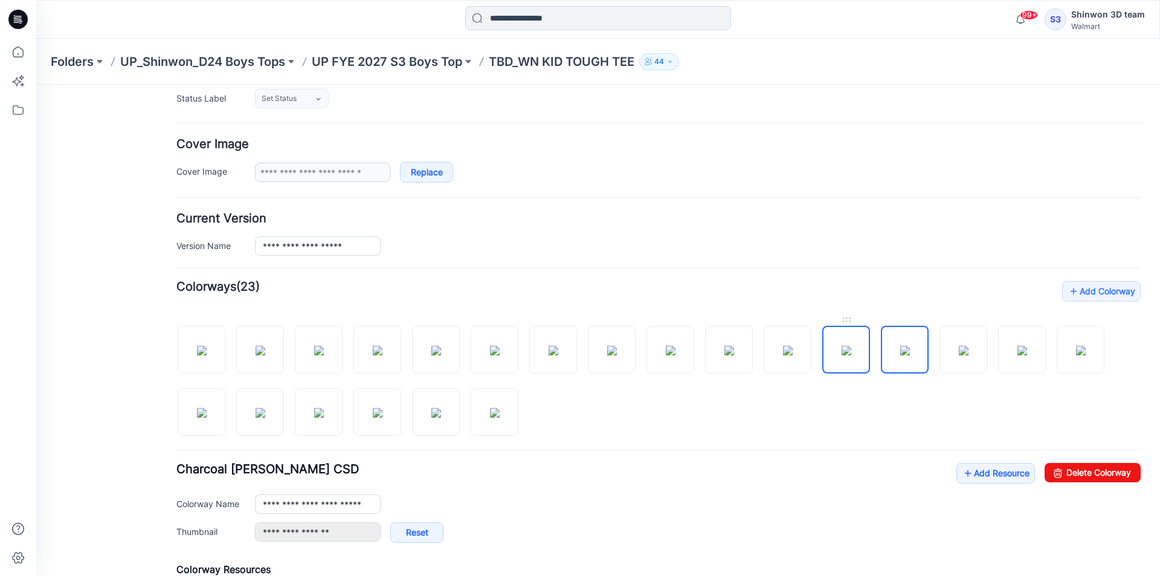
click at [851, 352] on img at bounding box center [847, 351] width 10 height 10
drag, startPoint x: 1060, startPoint y: 474, endPoint x: 669, endPoint y: 147, distance: 509.0
click at [1060, 474] on link "Delete Colorway" at bounding box center [1093, 472] width 96 height 19
click at [910, 348] on img at bounding box center [905, 351] width 10 height 10
click at [1087, 462] on div "Add Colorway Colorways (23)" at bounding box center [658, 503] width 964 height 445
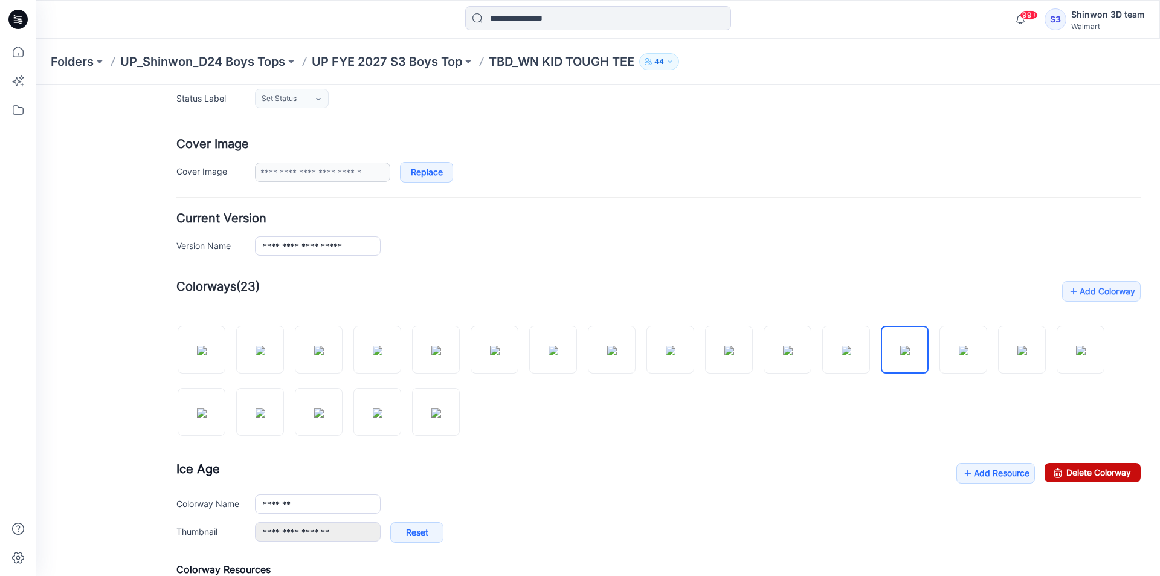
drag, startPoint x: 1084, startPoint y: 468, endPoint x: 688, endPoint y: 154, distance: 504.9
click at [1084, 468] on link "Delete Colorway" at bounding box center [1093, 472] width 96 height 19
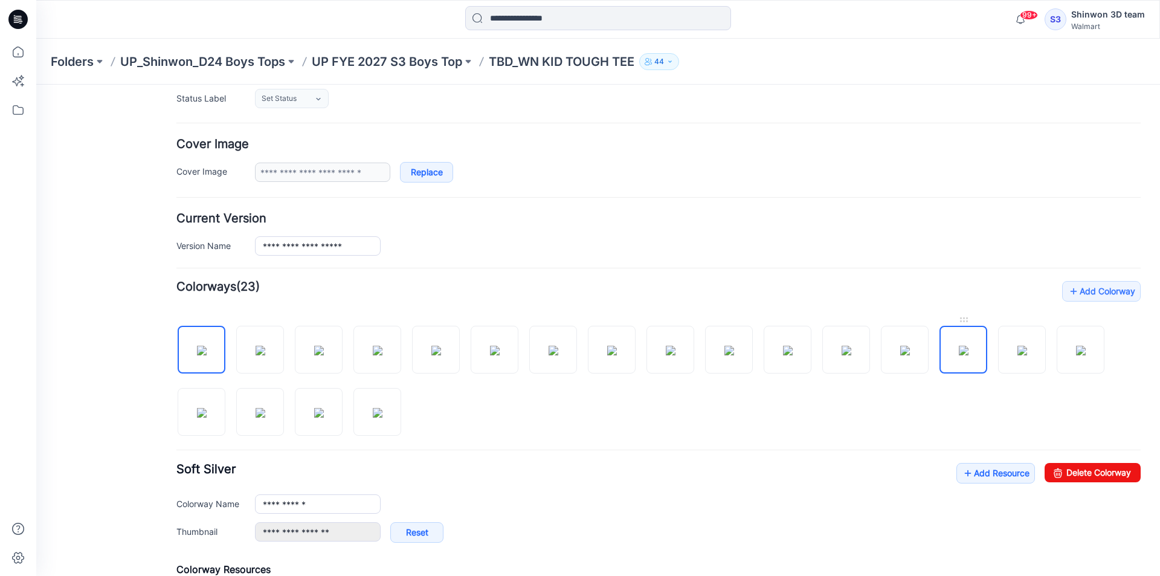
click at [961, 346] on img at bounding box center [964, 351] width 10 height 10
click at [1088, 468] on link "Delete Colorway" at bounding box center [1093, 472] width 96 height 19
click at [1018, 346] on img at bounding box center [1022, 351] width 10 height 10
click at [968, 347] on img at bounding box center [964, 351] width 10 height 10
click at [1095, 479] on link "Delete Colorway" at bounding box center [1093, 472] width 96 height 19
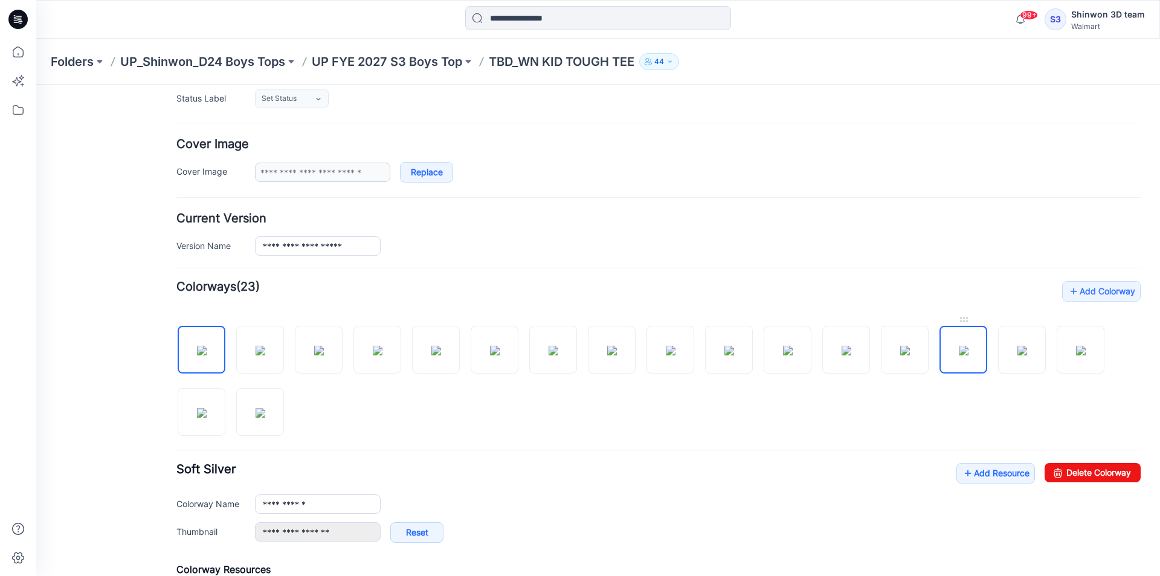
click at [968, 346] on img at bounding box center [964, 351] width 10 height 10
click at [1086, 466] on link "Delete Colorway" at bounding box center [1093, 472] width 96 height 19
type input "**********"
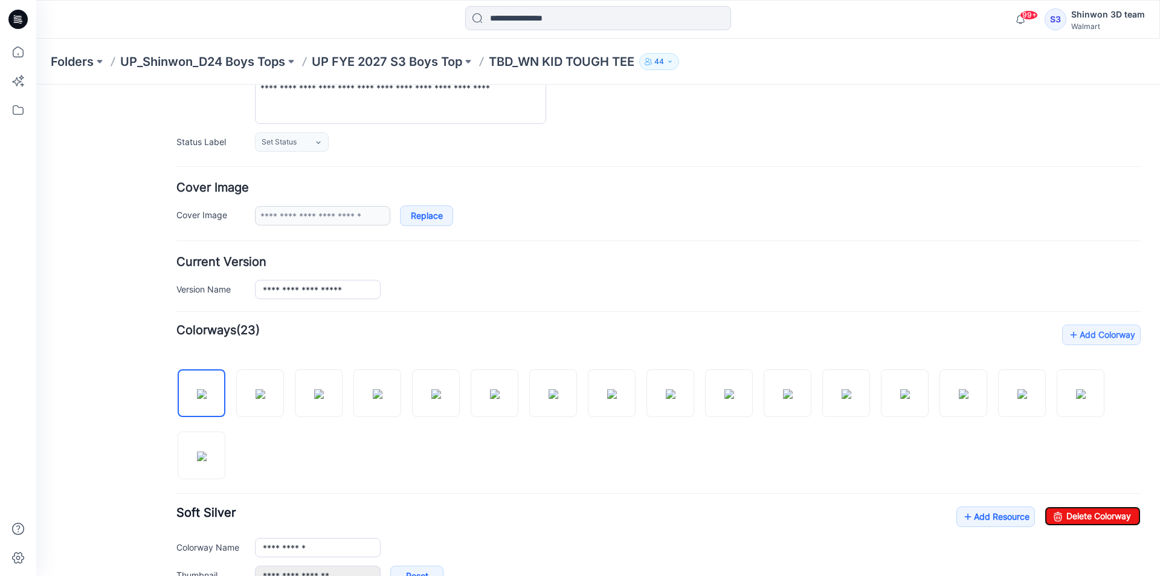
scroll to position [0, 0]
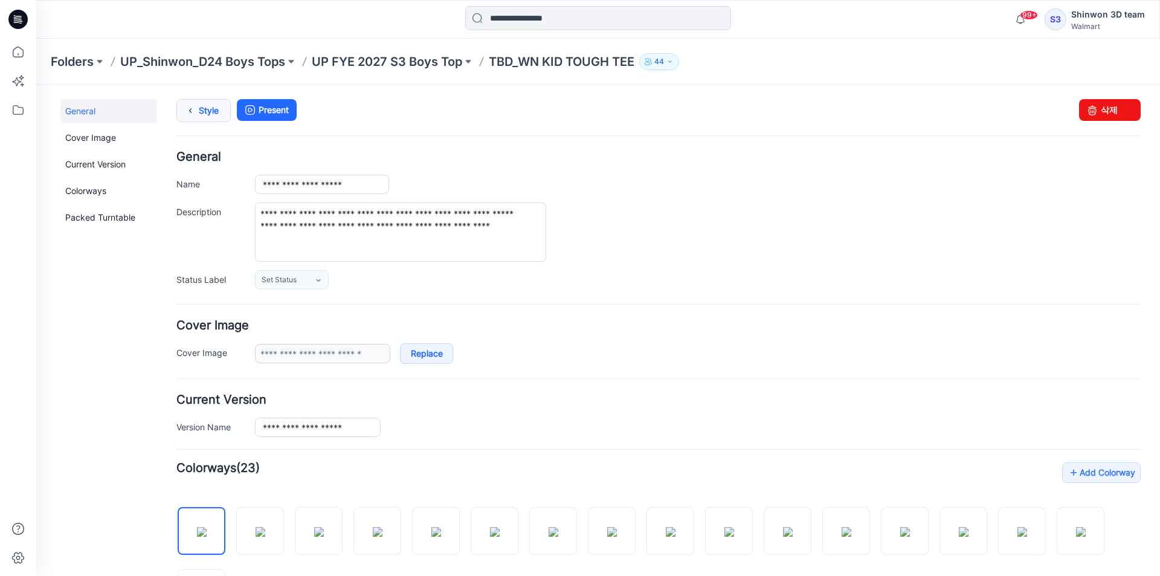
click at [187, 109] on icon at bounding box center [190, 111] width 17 height 22
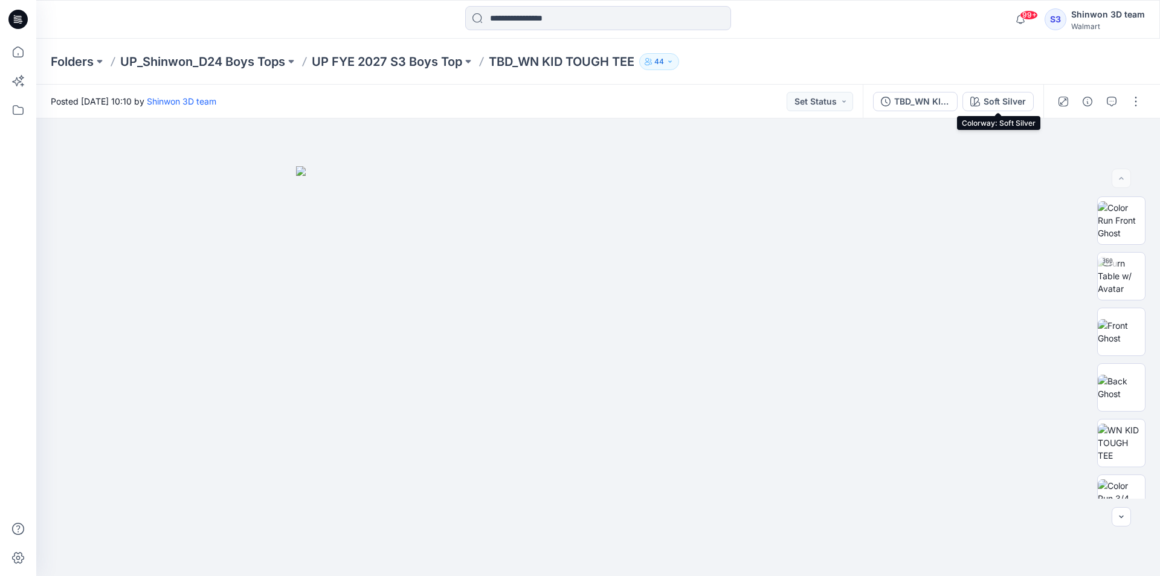
click at [996, 98] on div "Soft Silver" at bounding box center [1005, 101] width 42 height 13
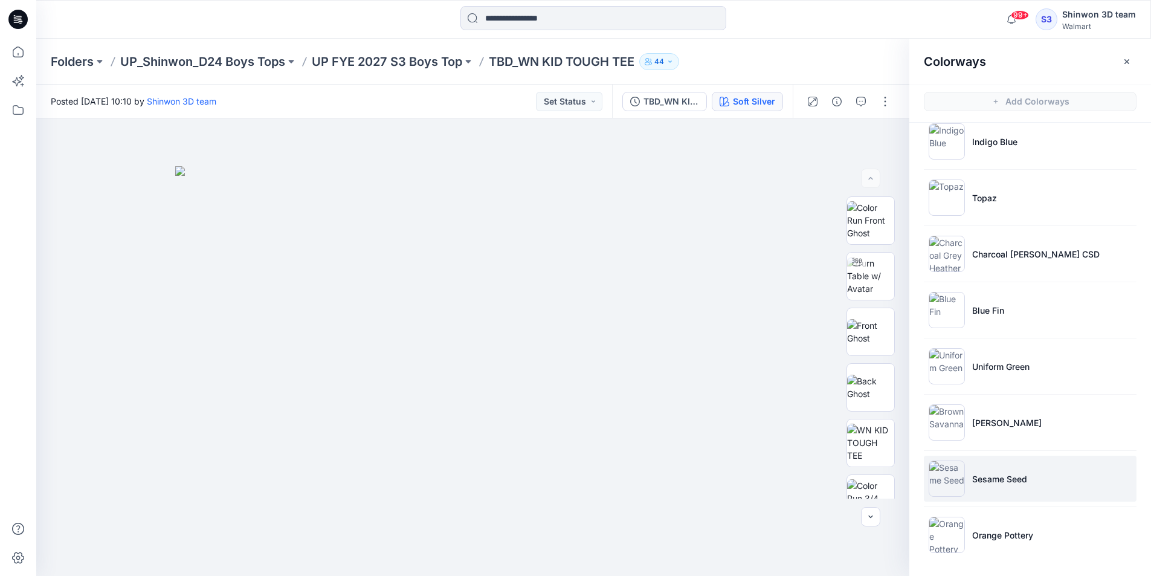
scroll to position [4, 0]
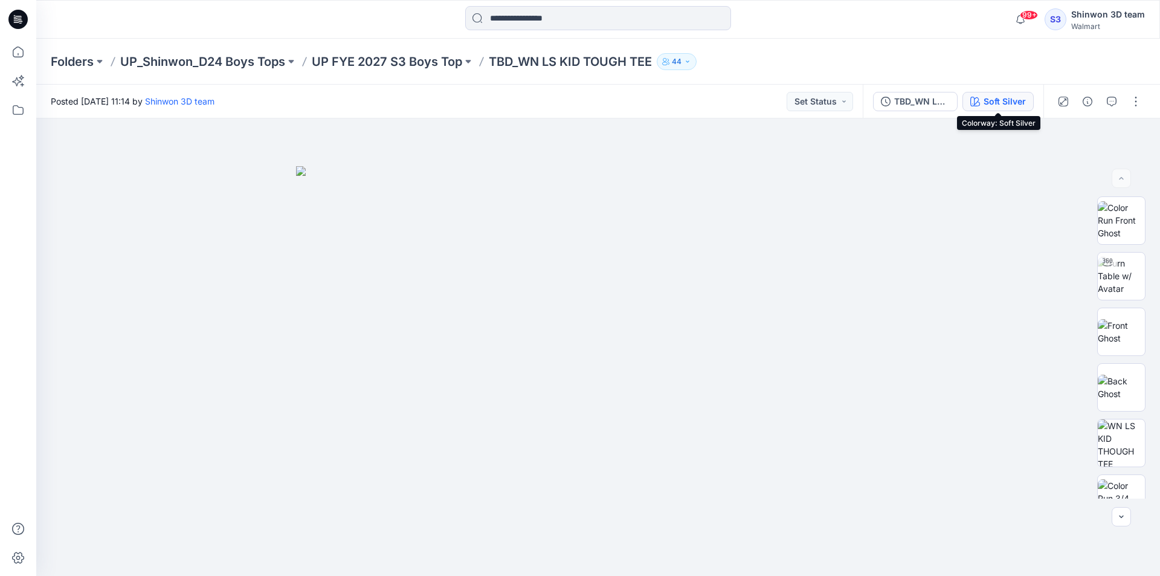
click at [1009, 101] on div "Soft Silver" at bounding box center [1005, 101] width 42 height 13
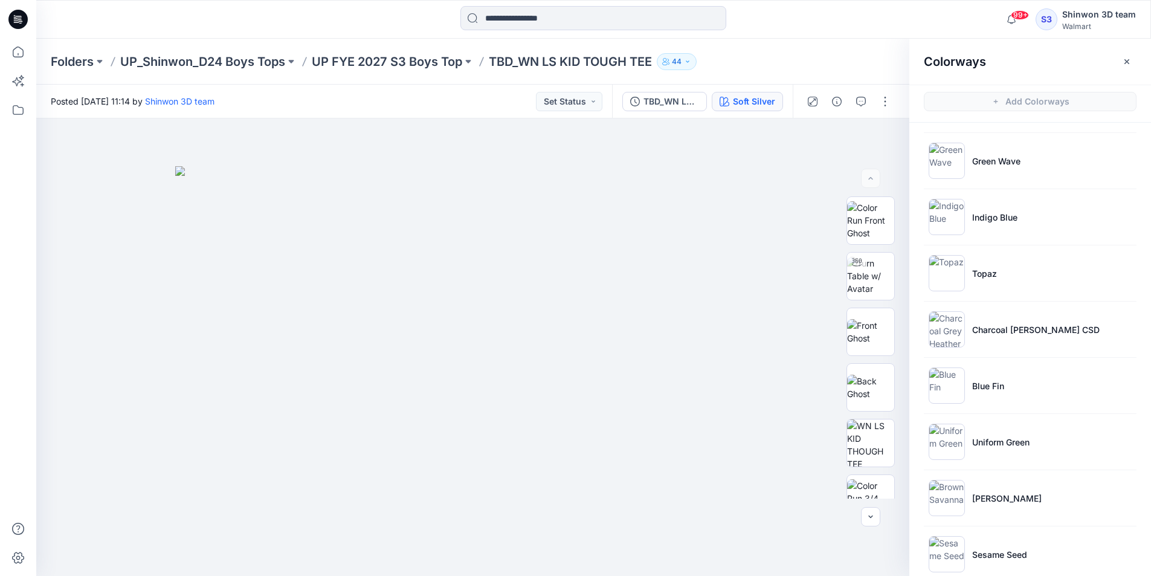
scroll to position [578, 0]
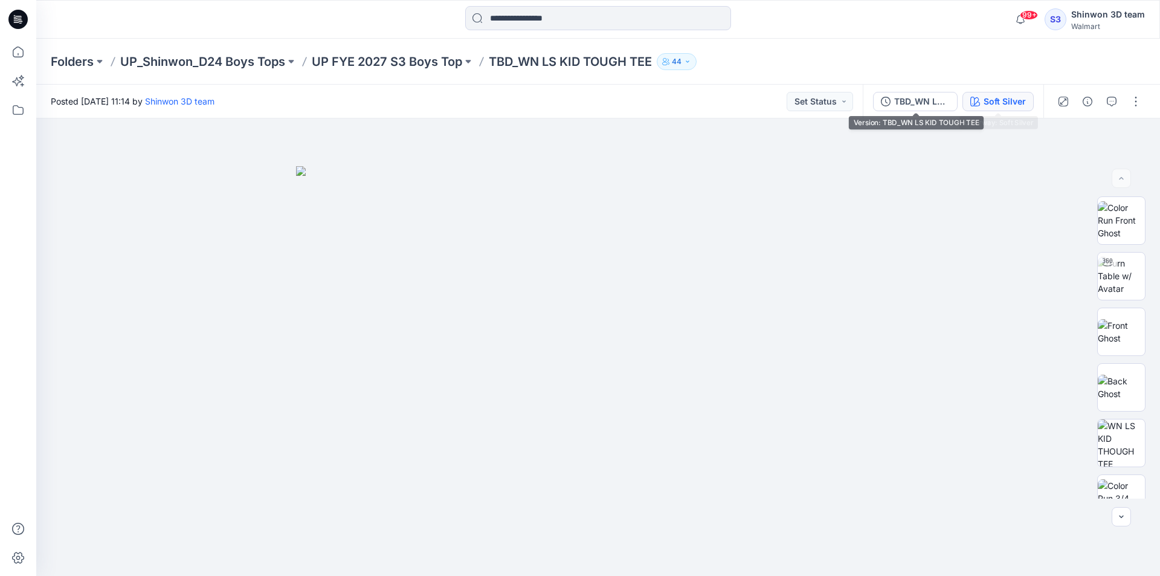
click at [994, 106] on div "Soft Silver" at bounding box center [1005, 101] width 42 height 13
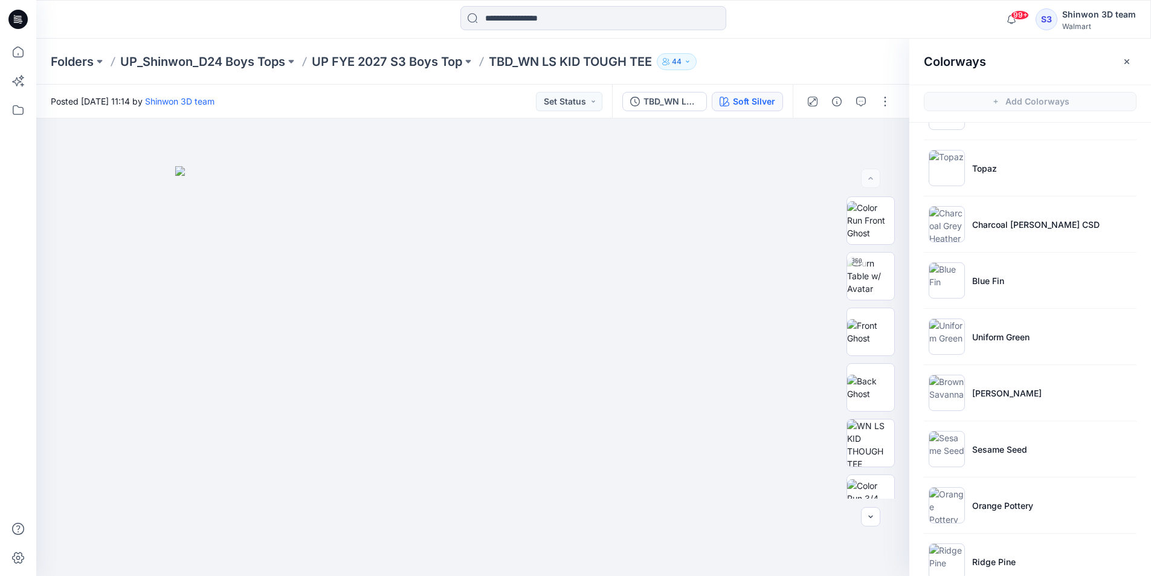
scroll to position [578, 0]
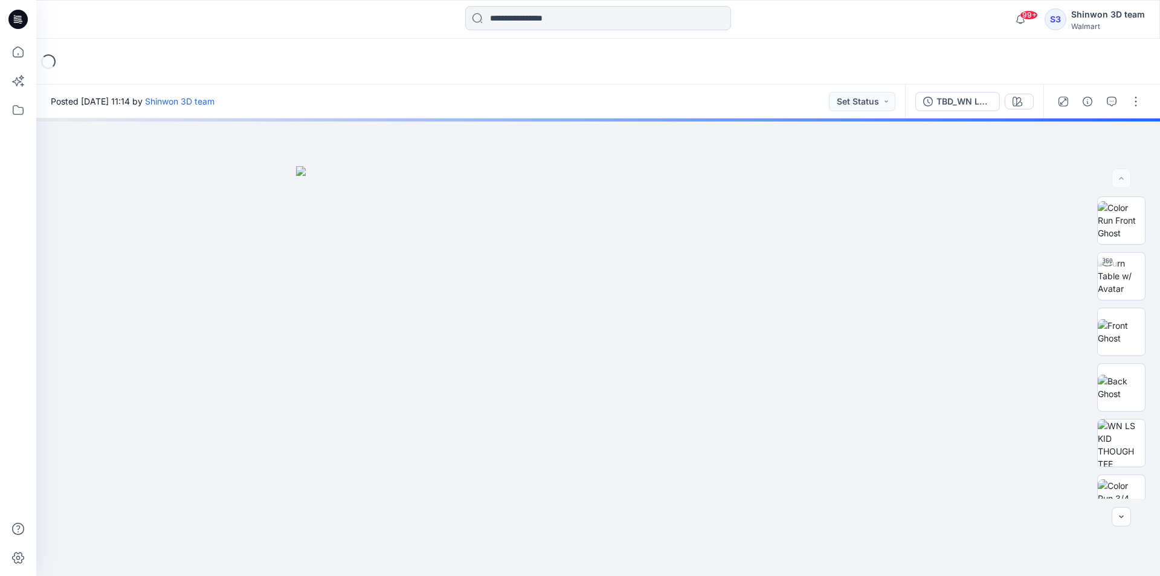
drag, startPoint x: 336, startPoint y: 26, endPoint x: 364, endPoint y: 7, distance: 33.0
click at [336, 27] on div at bounding box center [598, 19] width 562 height 27
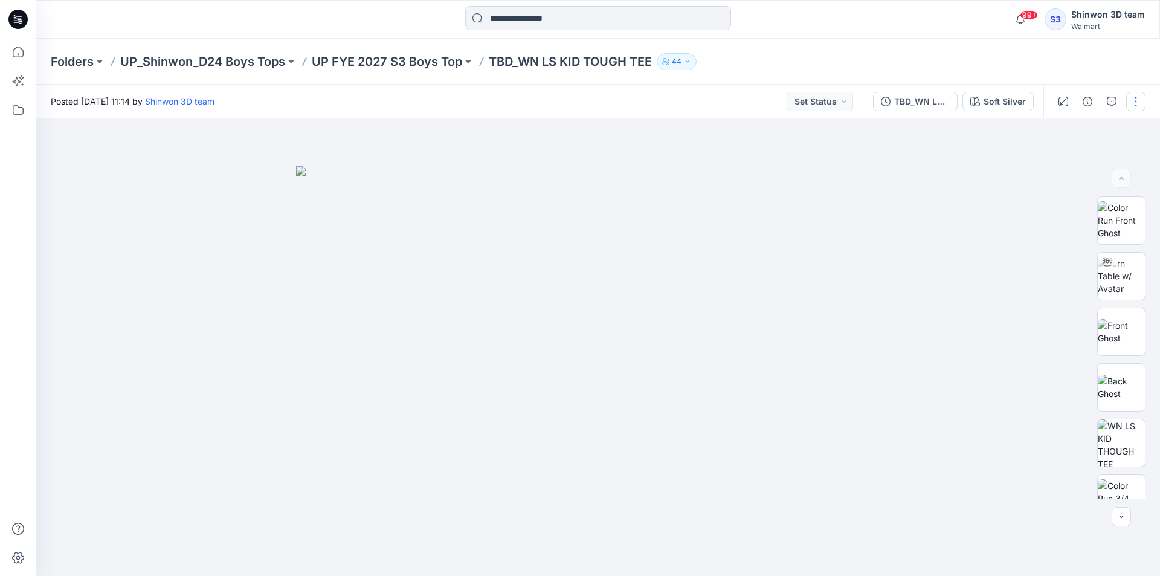
click at [1139, 100] on button "button" at bounding box center [1135, 101] width 19 height 19
click at [1070, 164] on button "Edit" at bounding box center [1084, 163] width 111 height 22
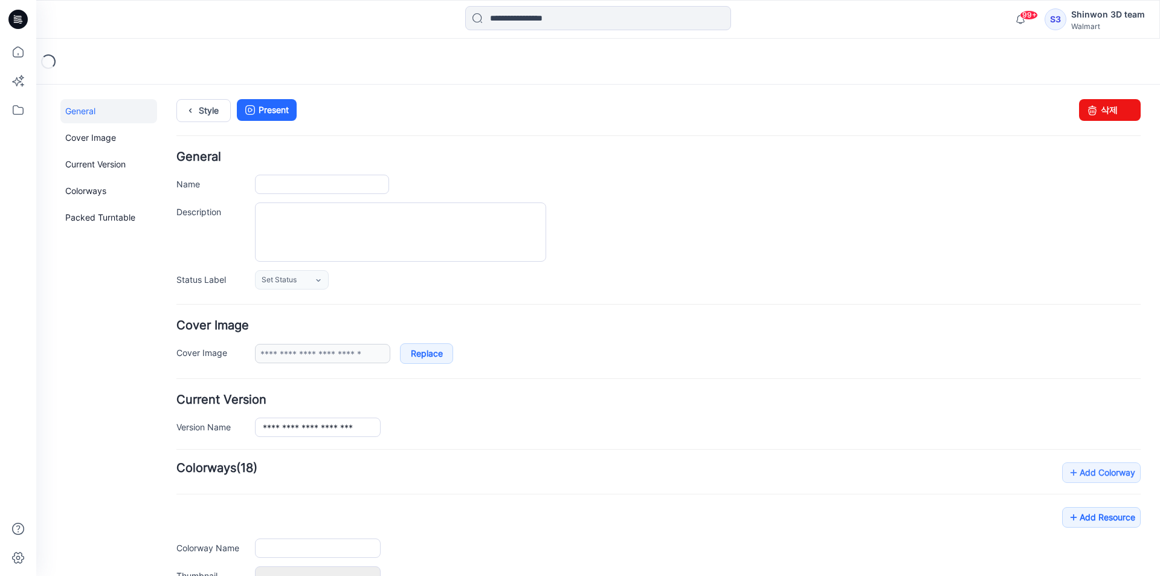
type input "**********"
type textarea "**********"
type input "**********"
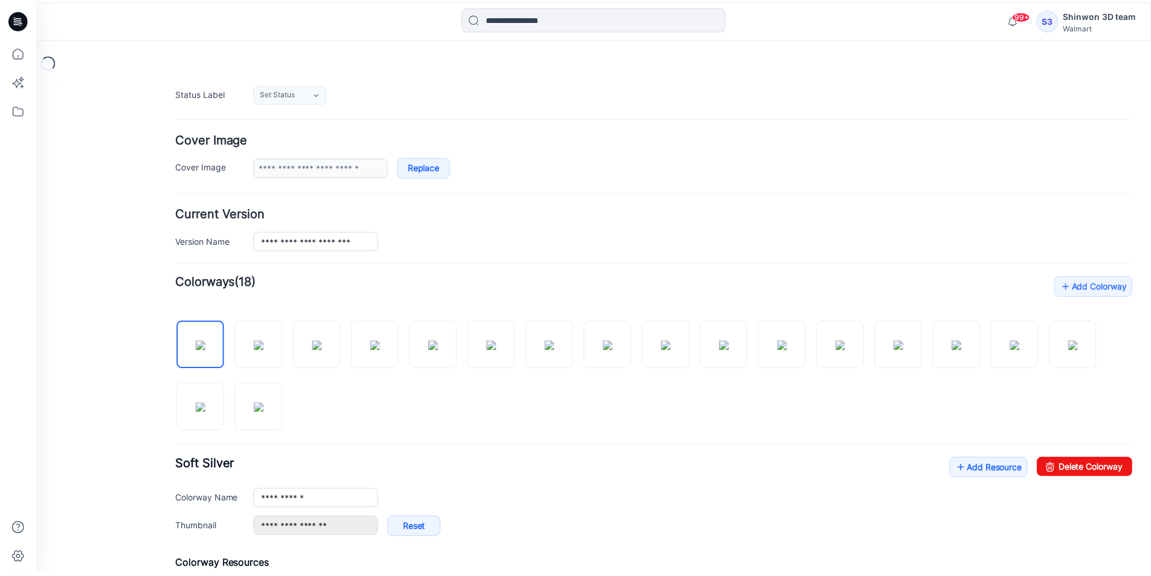
scroll to position [181, 0]
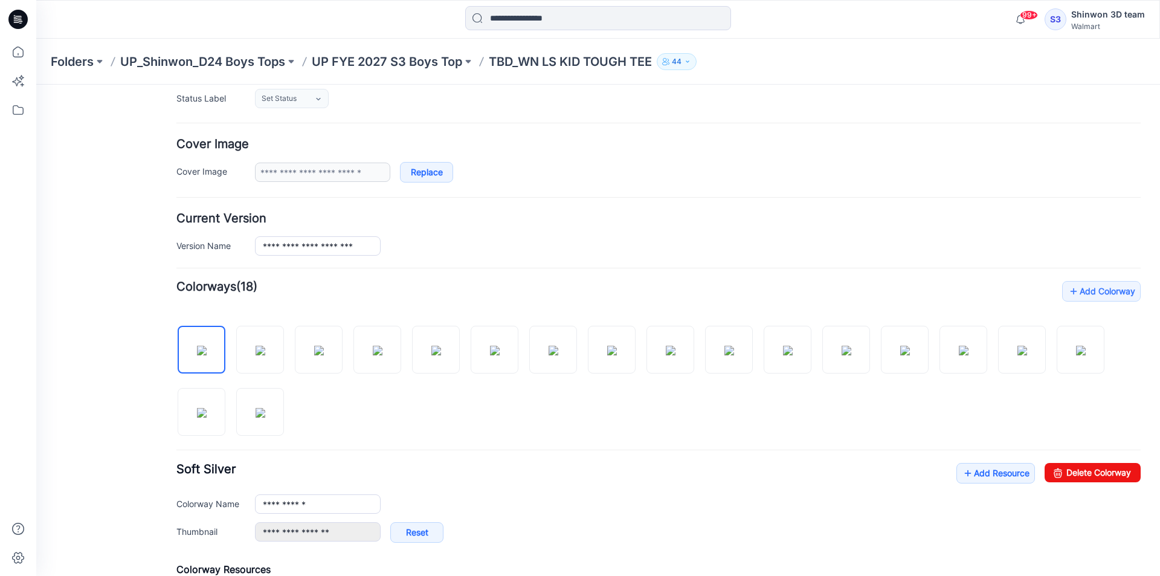
click at [445, 73] on div "Folders UP_Shinwon_D24 Boys Tops UP FYE 2027 S3 Boys Top TBD_WN LS KID TOUGH TE…" at bounding box center [598, 62] width 1124 height 46
click at [447, 68] on p "UP FYE 2027 S3 Boys Top" at bounding box center [387, 61] width 150 height 17
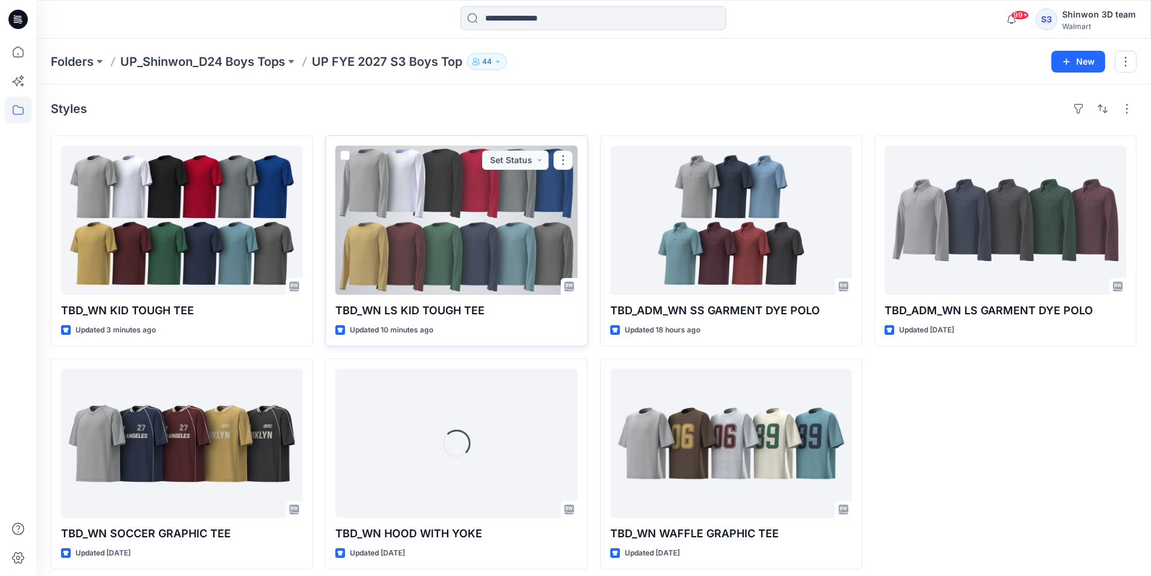
click at [413, 248] on div at bounding box center [456, 220] width 242 height 149
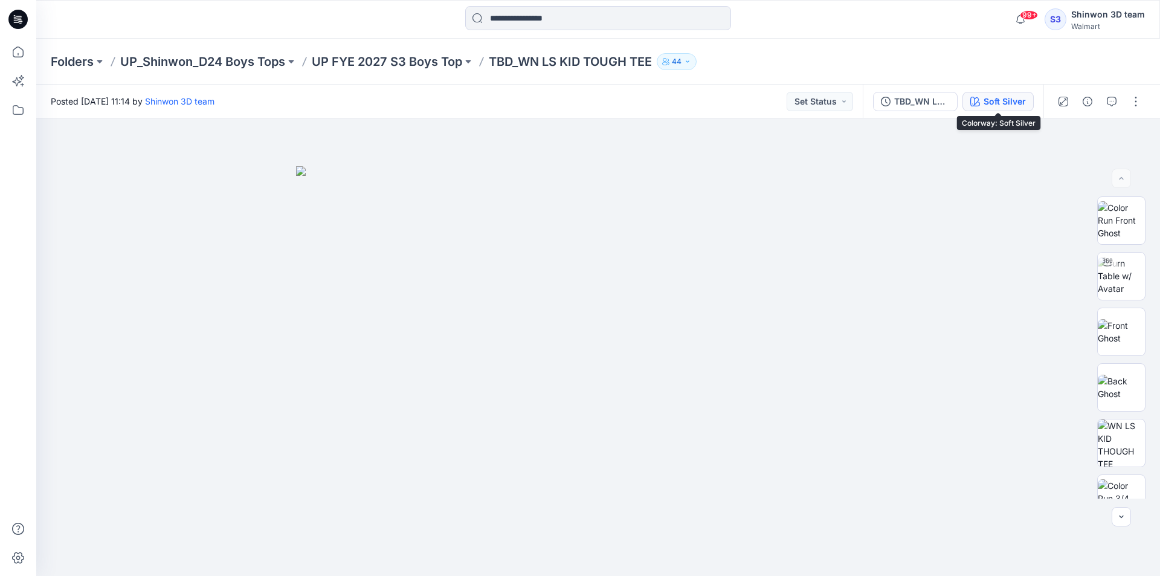
click at [1005, 101] on div "Soft Silver" at bounding box center [1005, 101] width 42 height 13
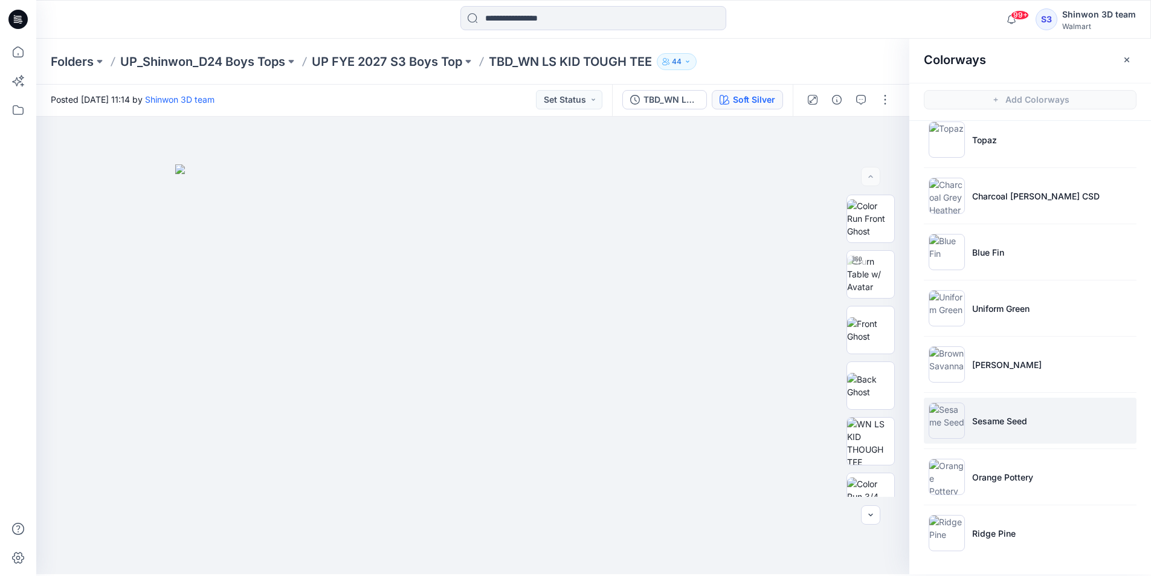
scroll to position [4, 0]
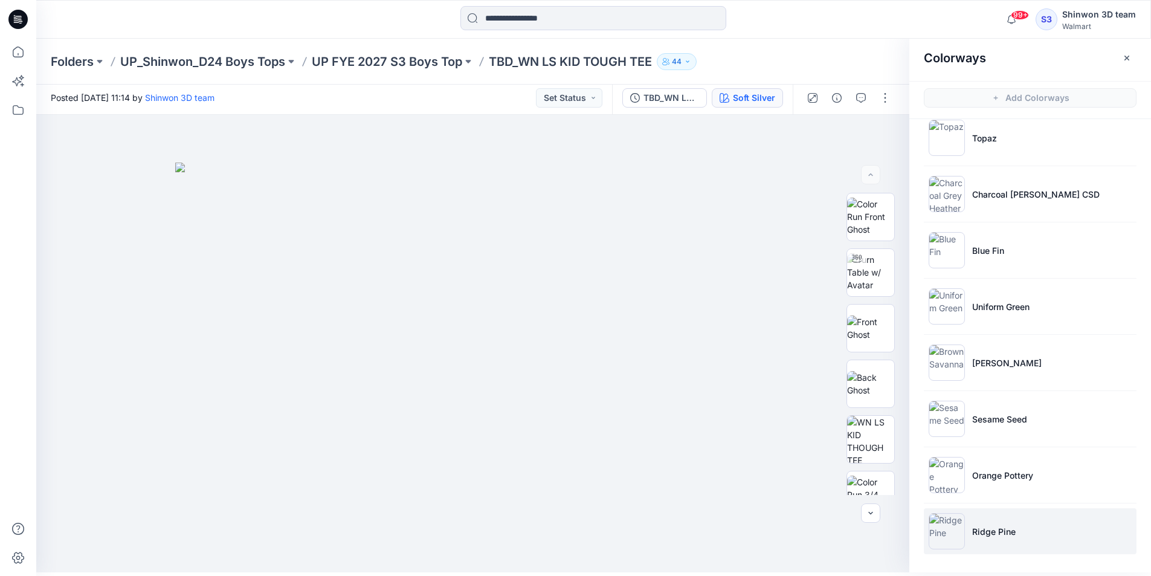
click at [953, 526] on img at bounding box center [947, 531] width 36 height 36
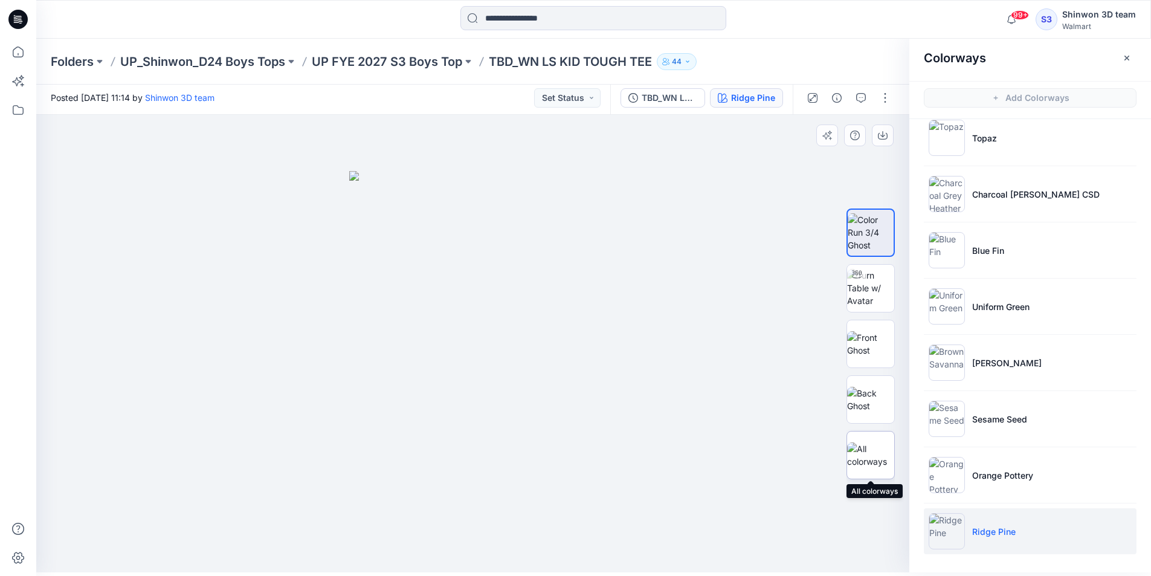
click at [885, 451] on img at bounding box center [870, 454] width 47 height 25
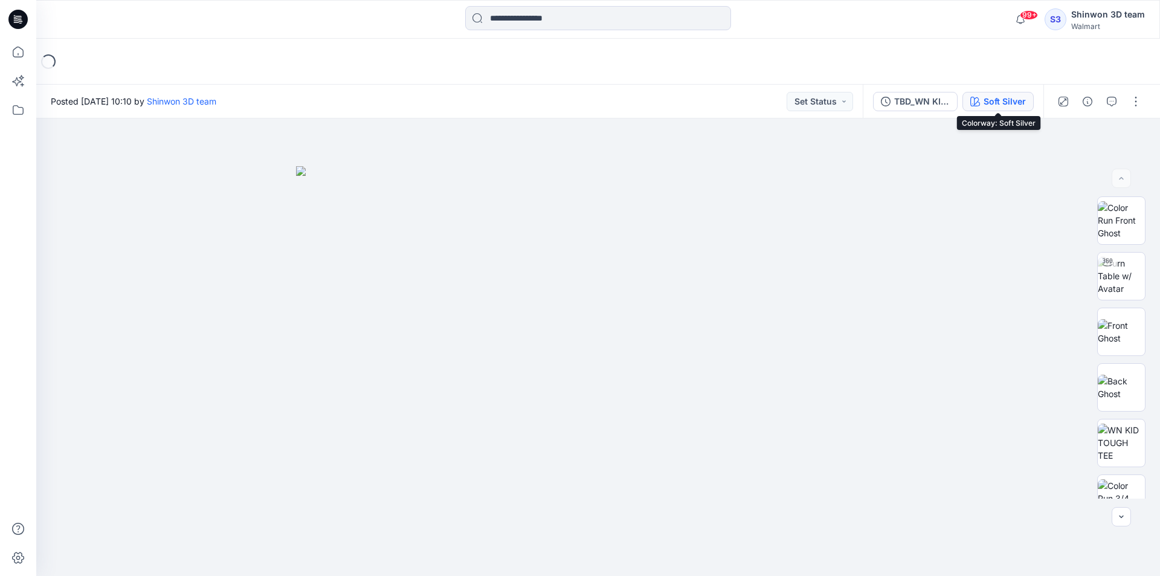
click at [1004, 111] on button "Soft Silver" at bounding box center [997, 101] width 71 height 19
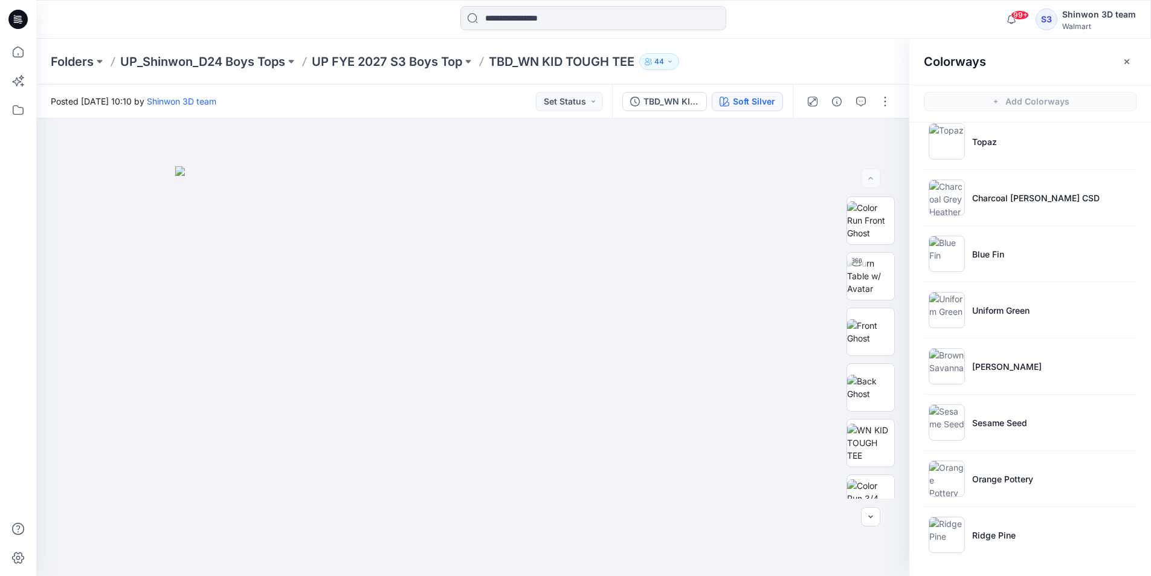
scroll to position [4, 0]
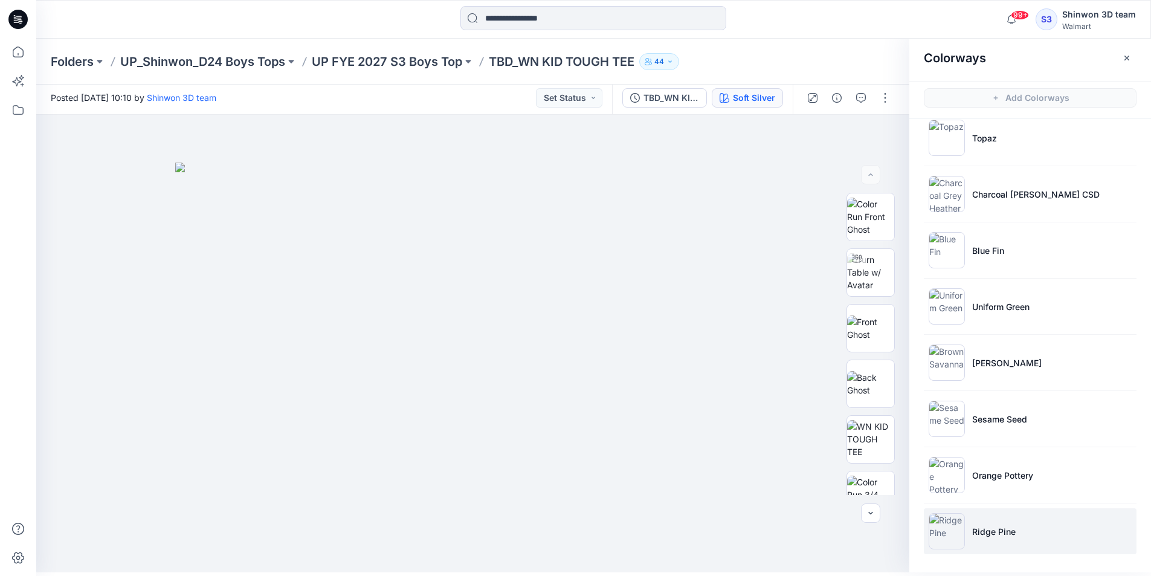
click at [996, 529] on p "Ridge Pine" at bounding box center [993, 531] width 43 height 13
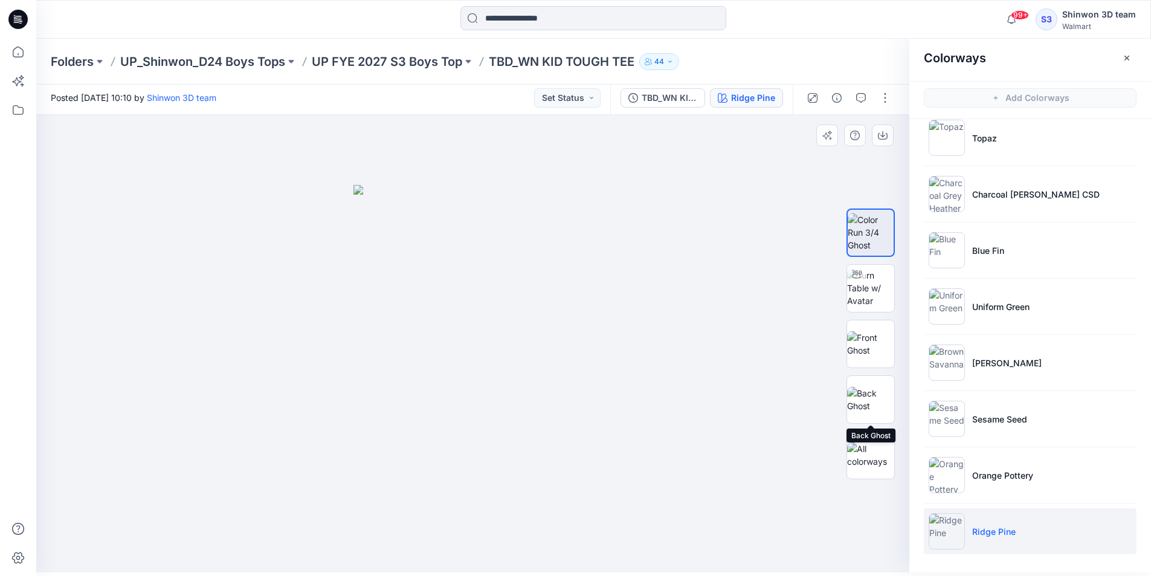
click at [870, 426] on div at bounding box center [870, 344] width 48 height 302
click at [873, 447] on img at bounding box center [870, 454] width 47 height 25
click at [1133, 60] on button "button" at bounding box center [1126, 57] width 19 height 19
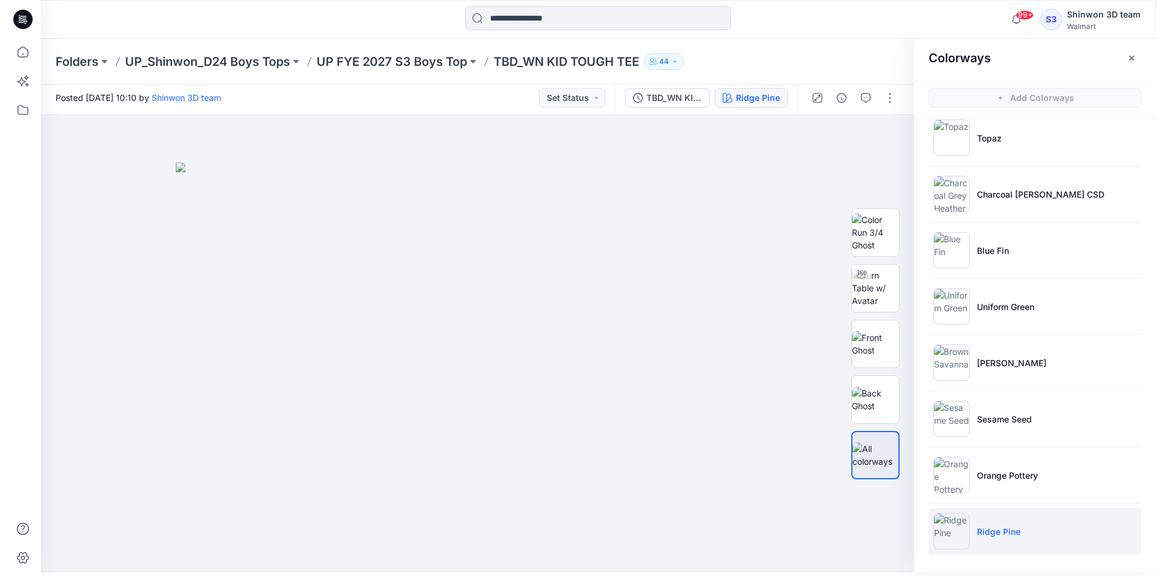
scroll to position [0, 0]
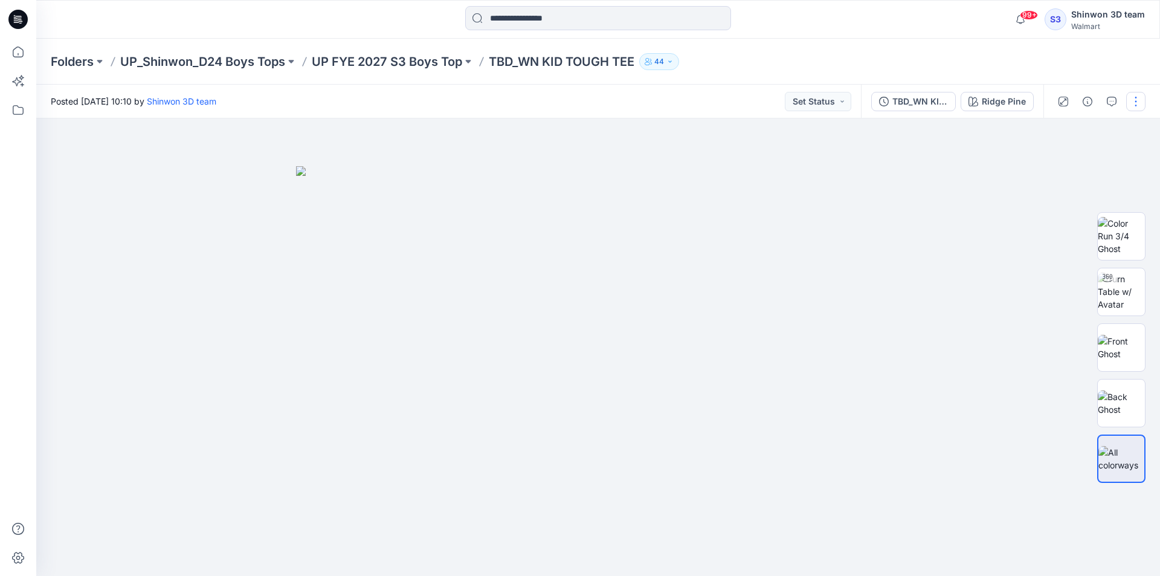
click at [1138, 94] on button "button" at bounding box center [1135, 101] width 19 height 19
click at [1066, 167] on p "Edit" at bounding box center [1058, 163] width 15 height 13
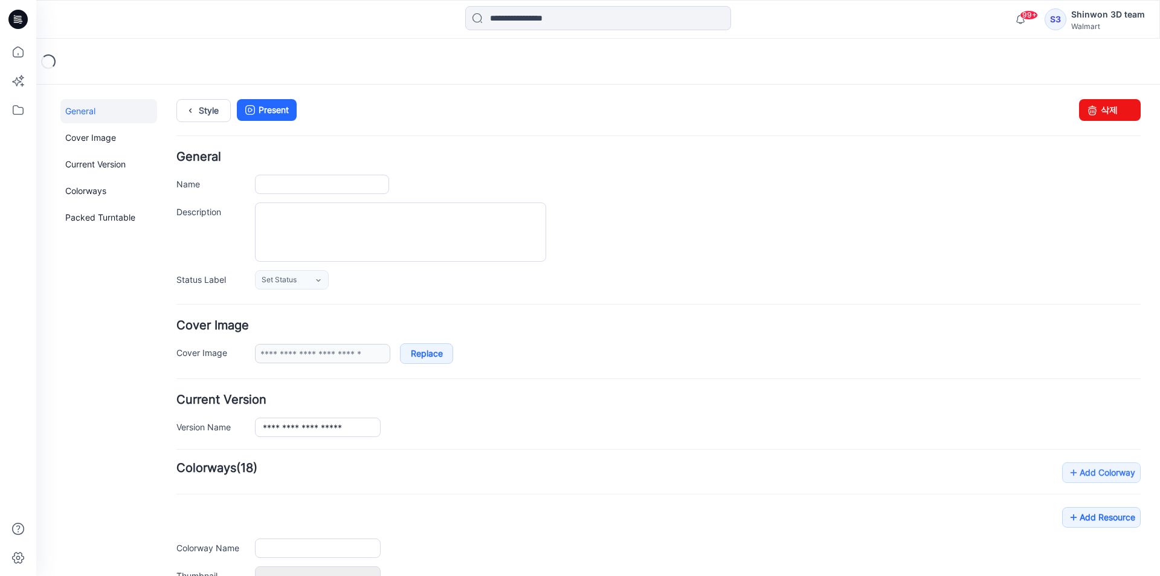
type input "**********"
type textarea "**********"
type input "**********"
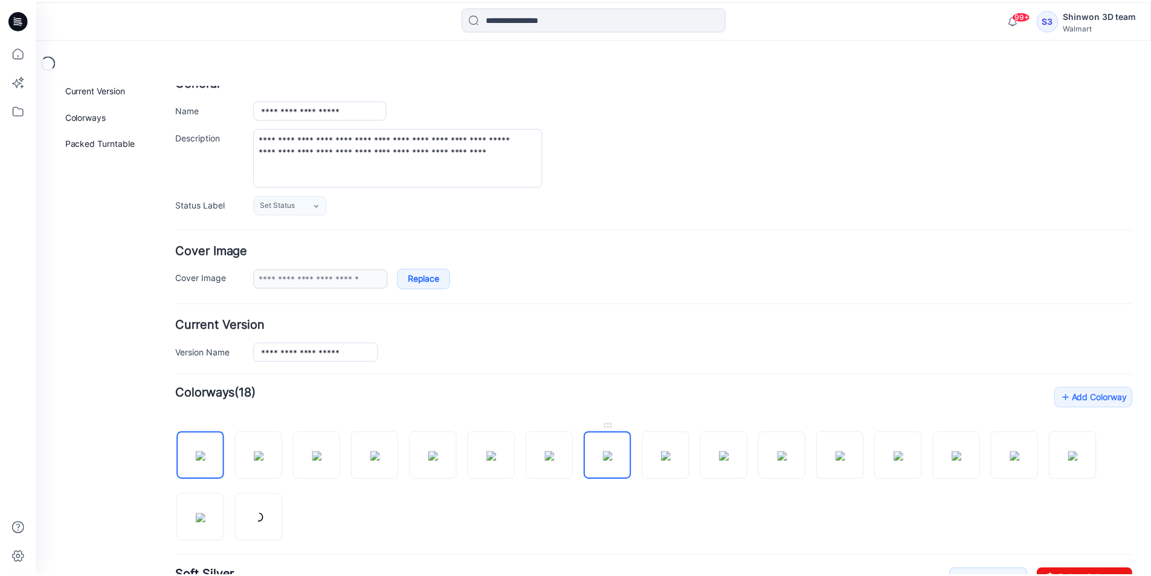
scroll to position [181, 0]
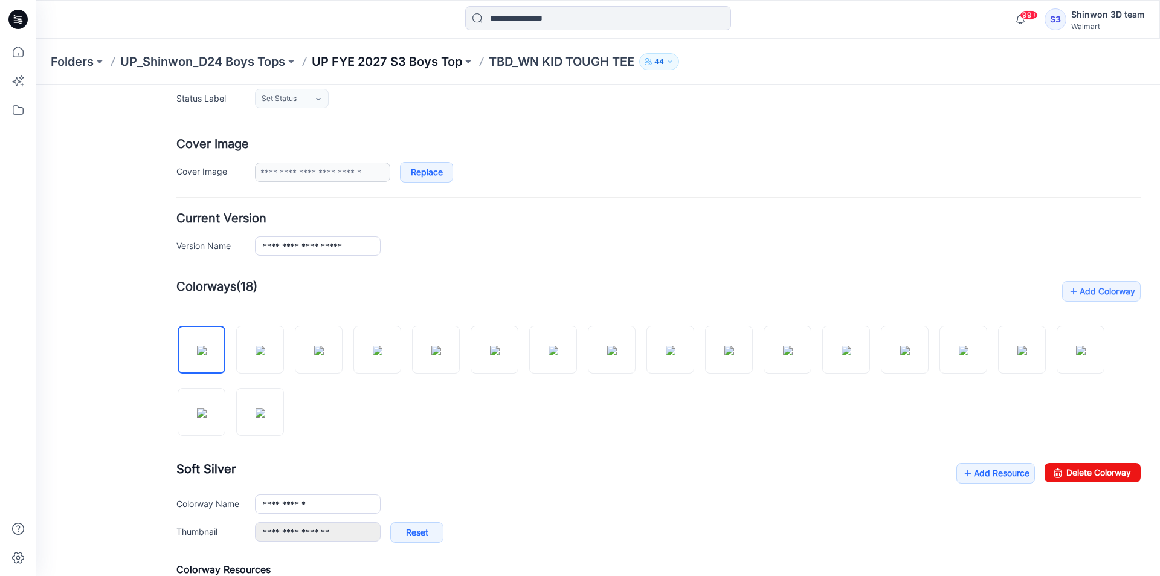
click at [378, 63] on p "UP FYE 2027 S3 Boys Top" at bounding box center [387, 61] width 150 height 17
